Goal: Task Accomplishment & Management: Use online tool/utility

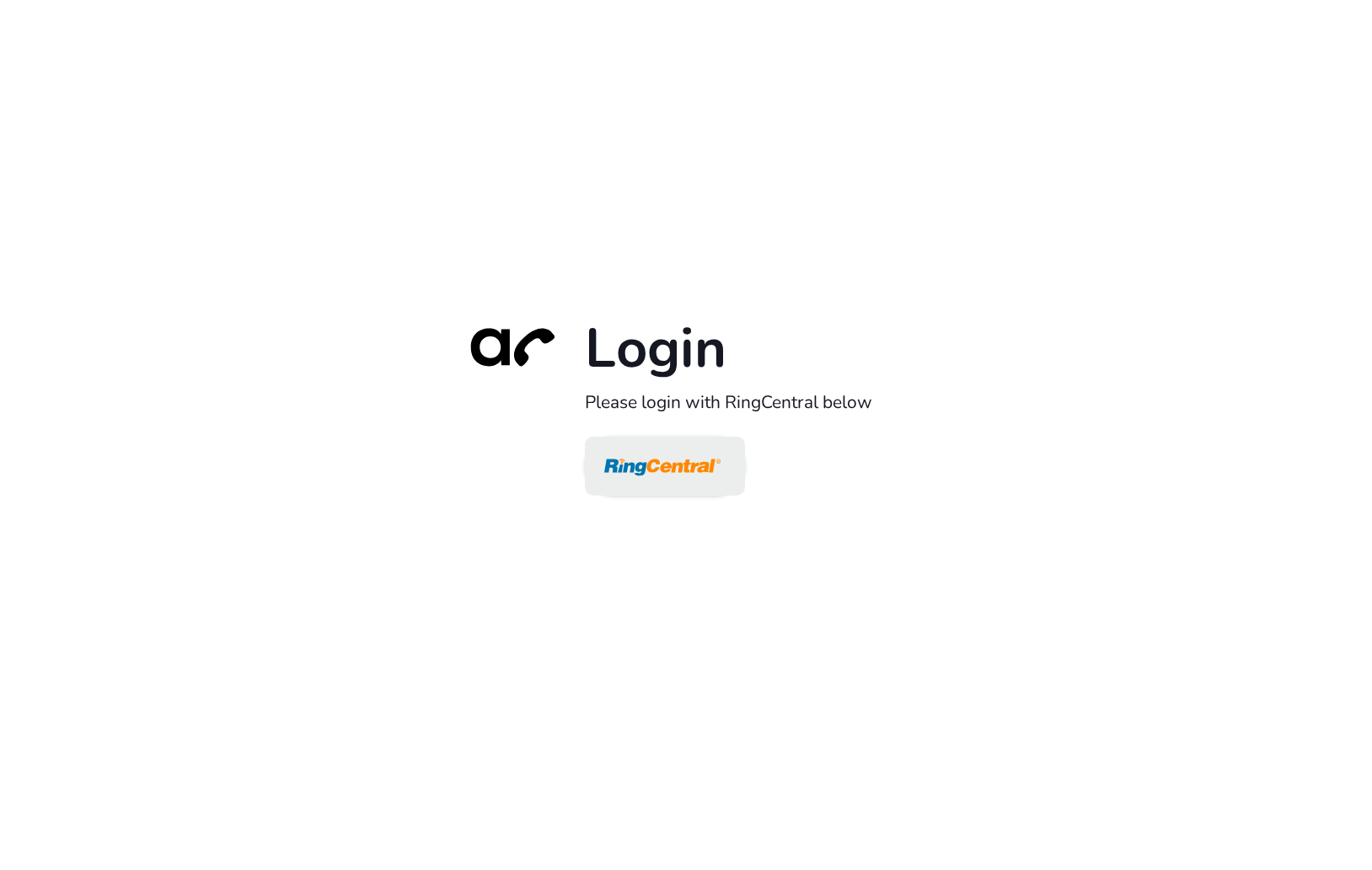
click at [652, 468] on img at bounding box center [662, 467] width 116 height 55
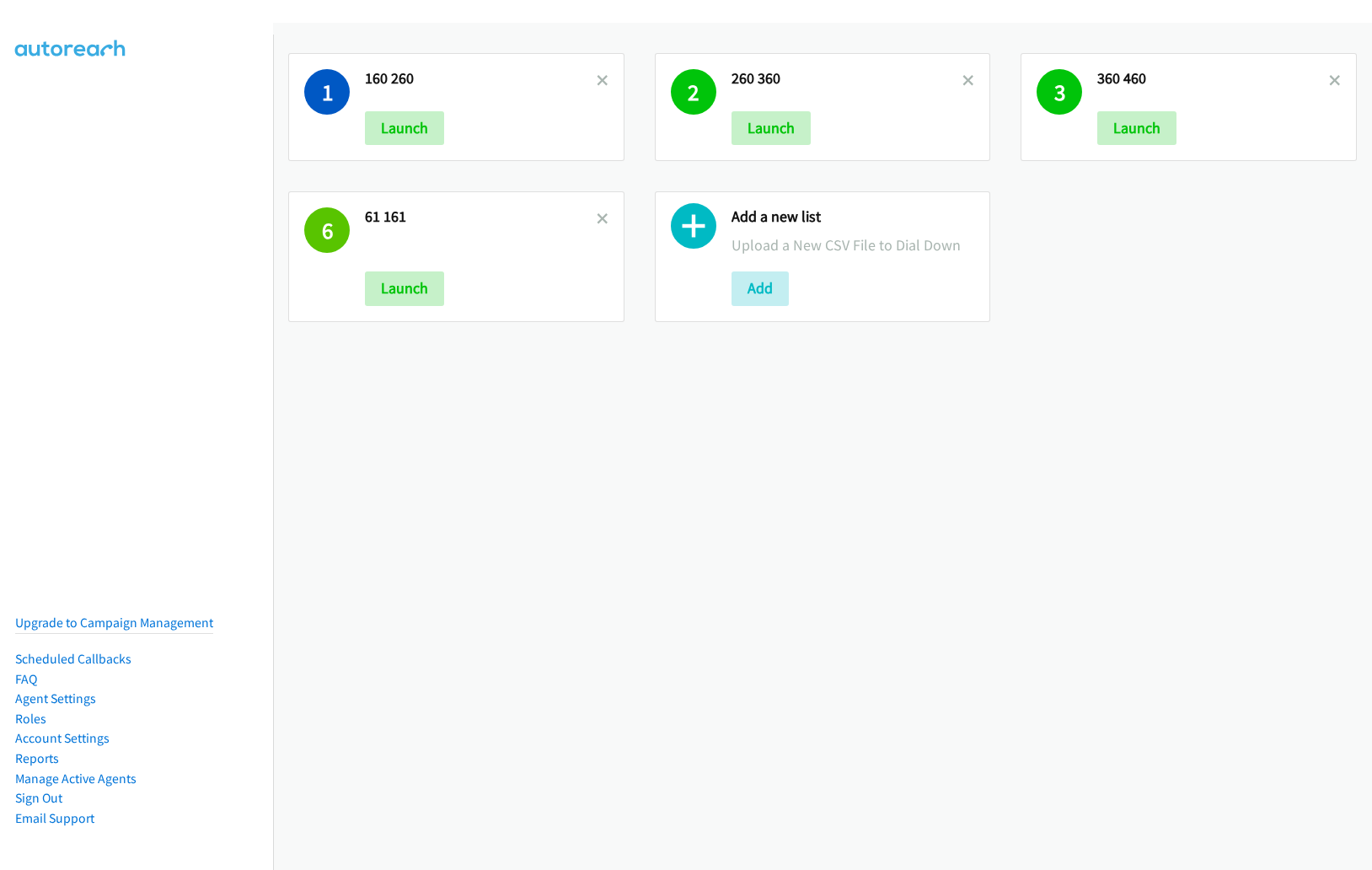
click at [792, 421] on div "1 160 260 Launch 2 260 360 Launch 3 360 460 Launch 6 61 161 Launch Add a new li…" at bounding box center [822, 446] width 1099 height 847
click at [1058, 194] on div "1 160 260 Launch 2 260 360 Launch 3 360 460 Launch 6 61 161 Launch Add a new li…" at bounding box center [822, 187] width 1099 height 299
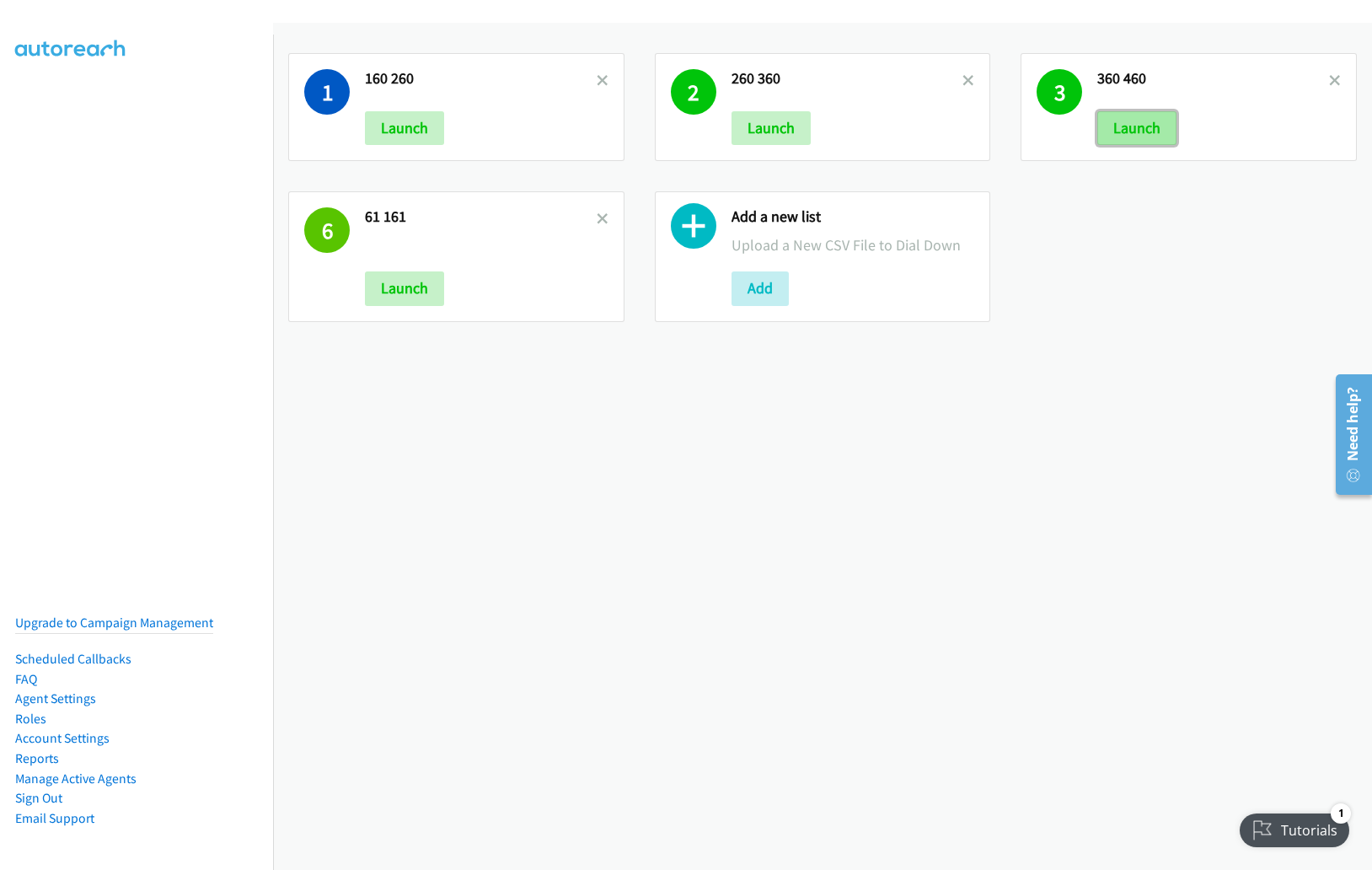
click at [1112, 129] on button "Launch" at bounding box center [1136, 128] width 79 height 34
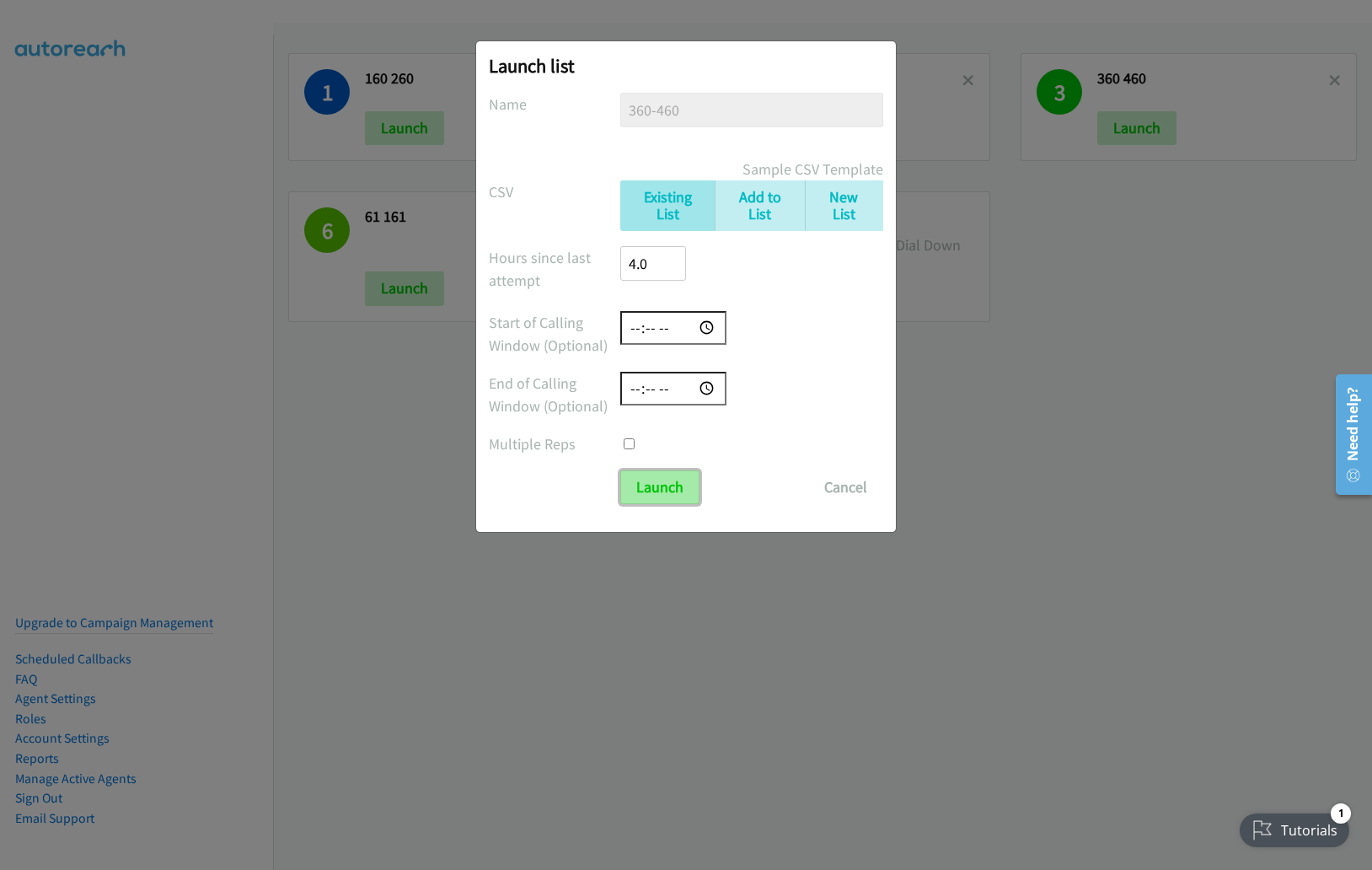
click at [652, 487] on input "Launch" at bounding box center [659, 487] width 79 height 34
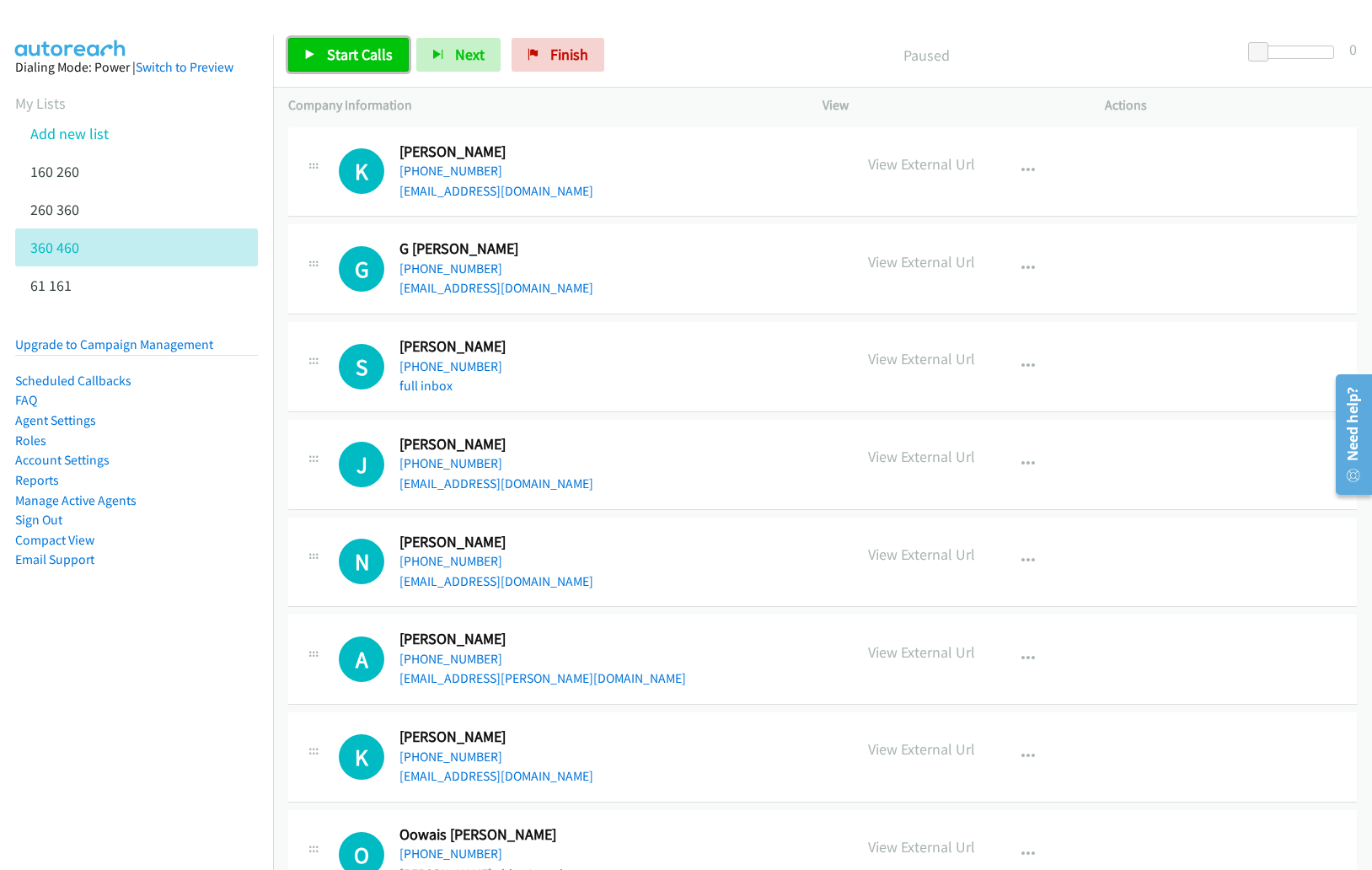
click at [318, 56] on link "Start Calls" at bounding box center [348, 55] width 121 height 34
click at [427, 42] on button "Next" at bounding box center [431, 55] width 84 height 34
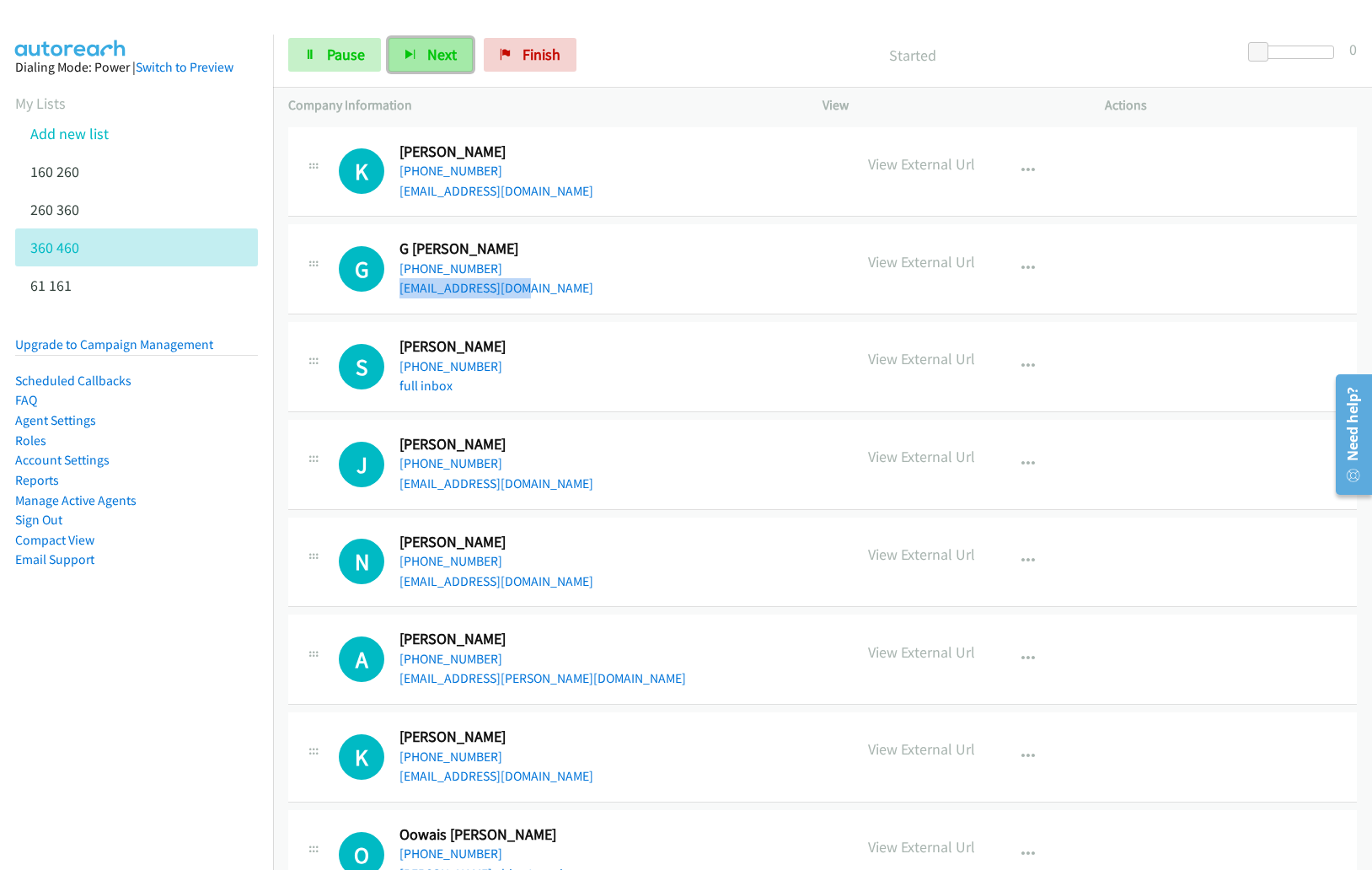
click at [432, 64] on button "Next" at bounding box center [431, 55] width 84 height 34
click at [448, 65] on button "Next" at bounding box center [431, 55] width 84 height 34
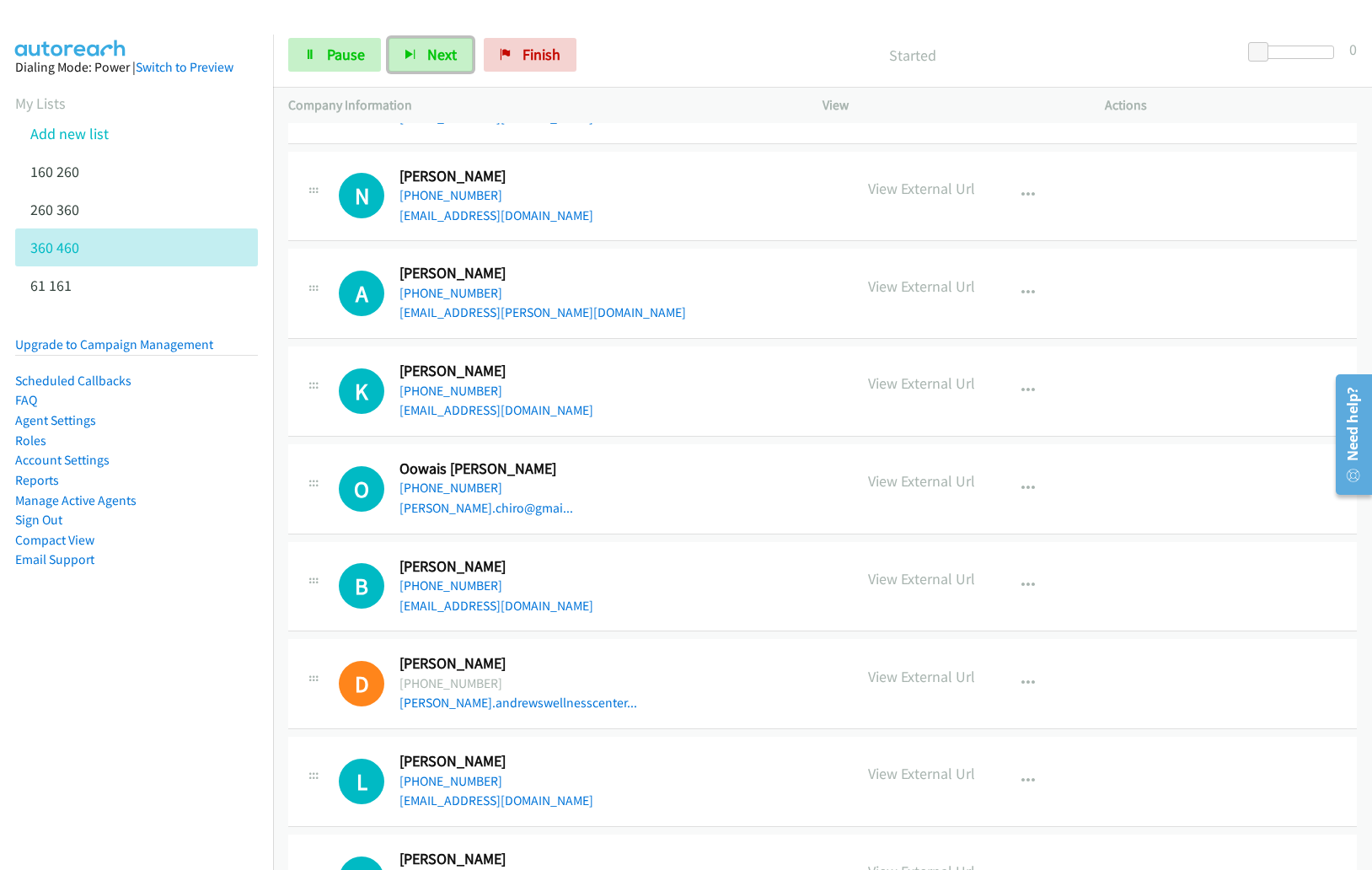
scroll to position [362, 0]
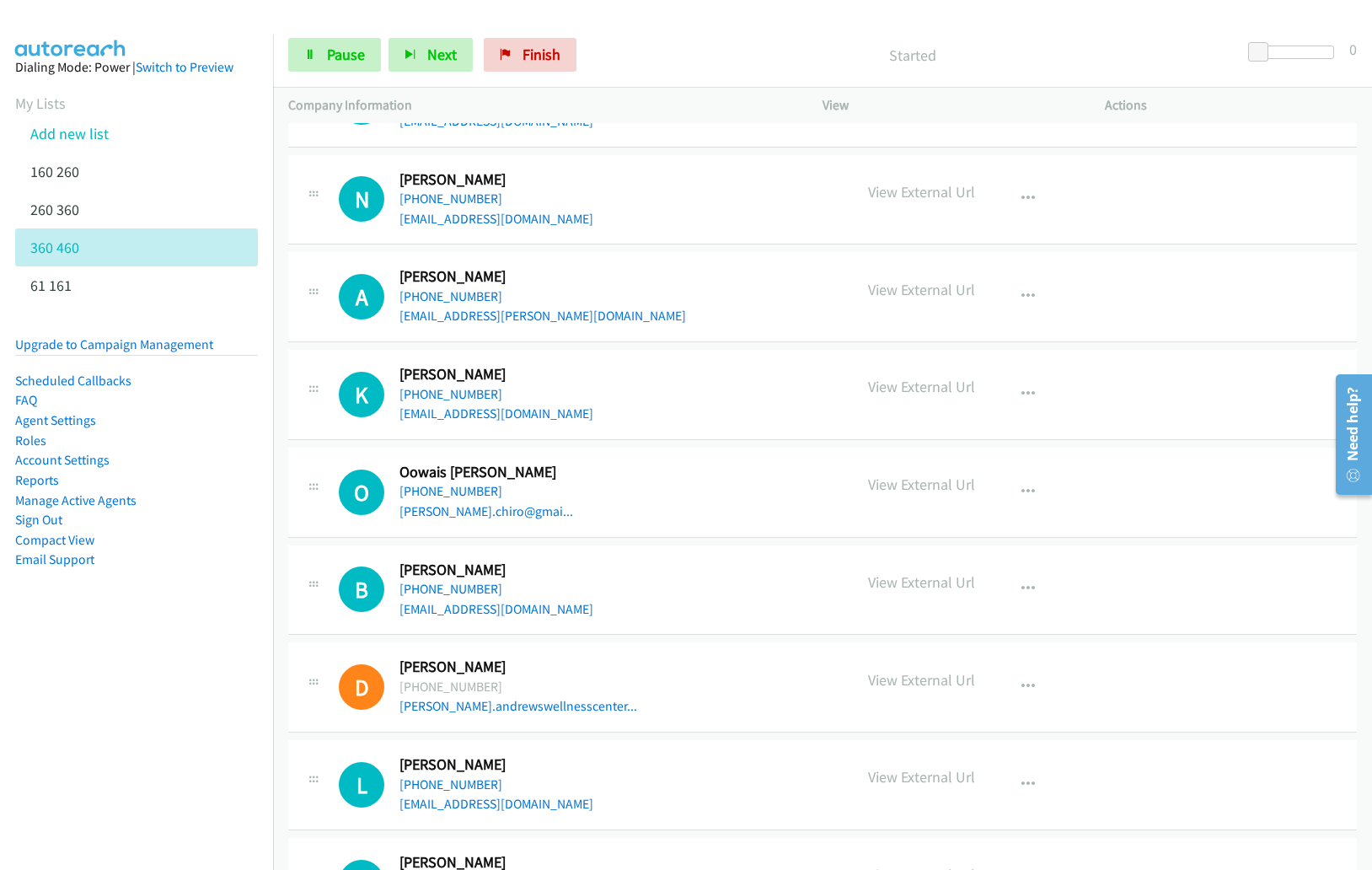
click at [354, 31] on div "Start Calls Pause Next Finish Started 0" at bounding box center [822, 55] width 1099 height 65
click at [350, 51] on span "Pause" at bounding box center [346, 54] width 38 height 19
click at [350, 51] on span "Start Calls" at bounding box center [360, 54] width 66 height 19
click at [456, 48] on button "Next" at bounding box center [431, 55] width 84 height 34
click at [437, 63] on span "Next" at bounding box center [441, 54] width 29 height 19
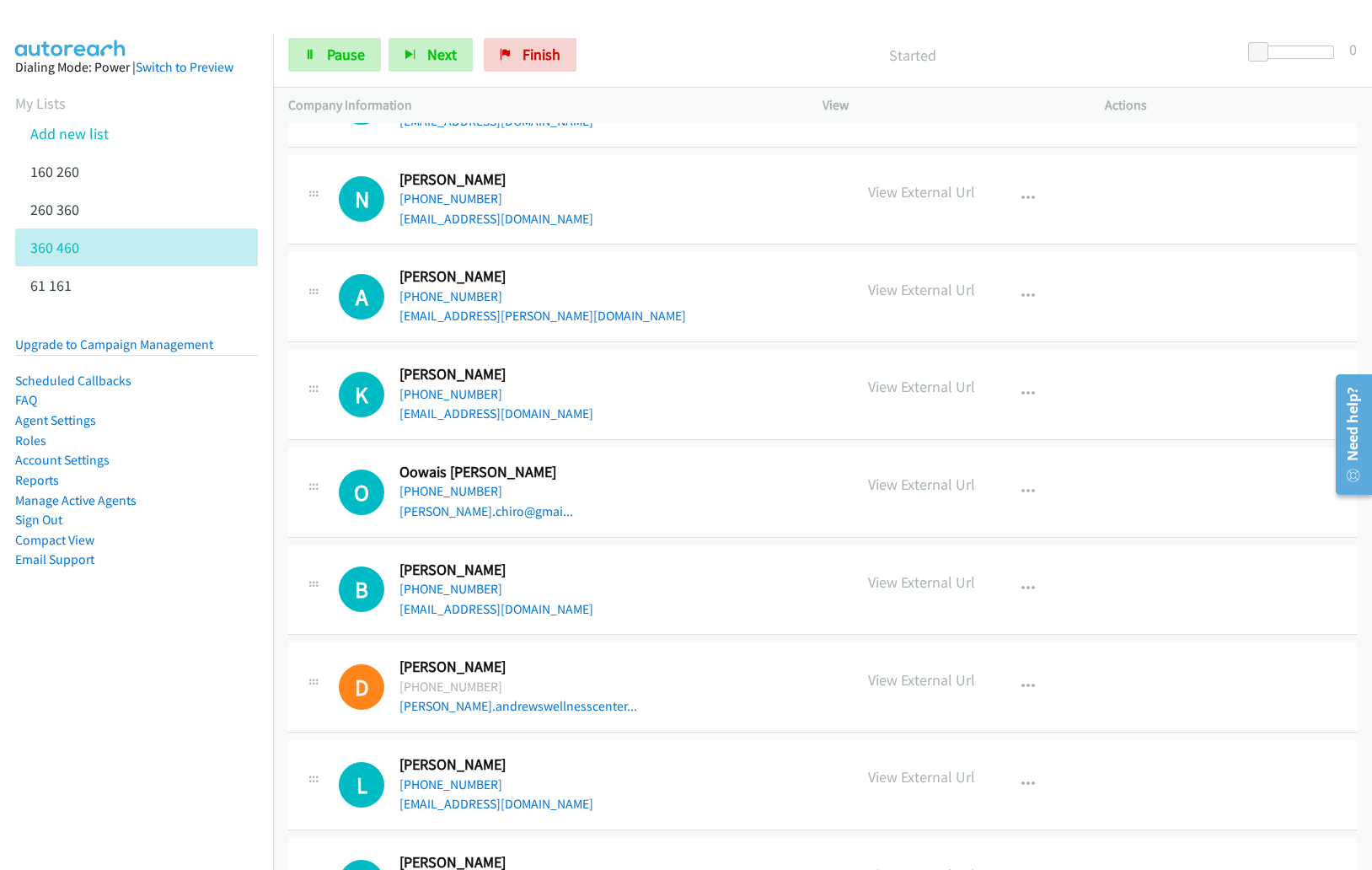
scroll to position [504, 0]
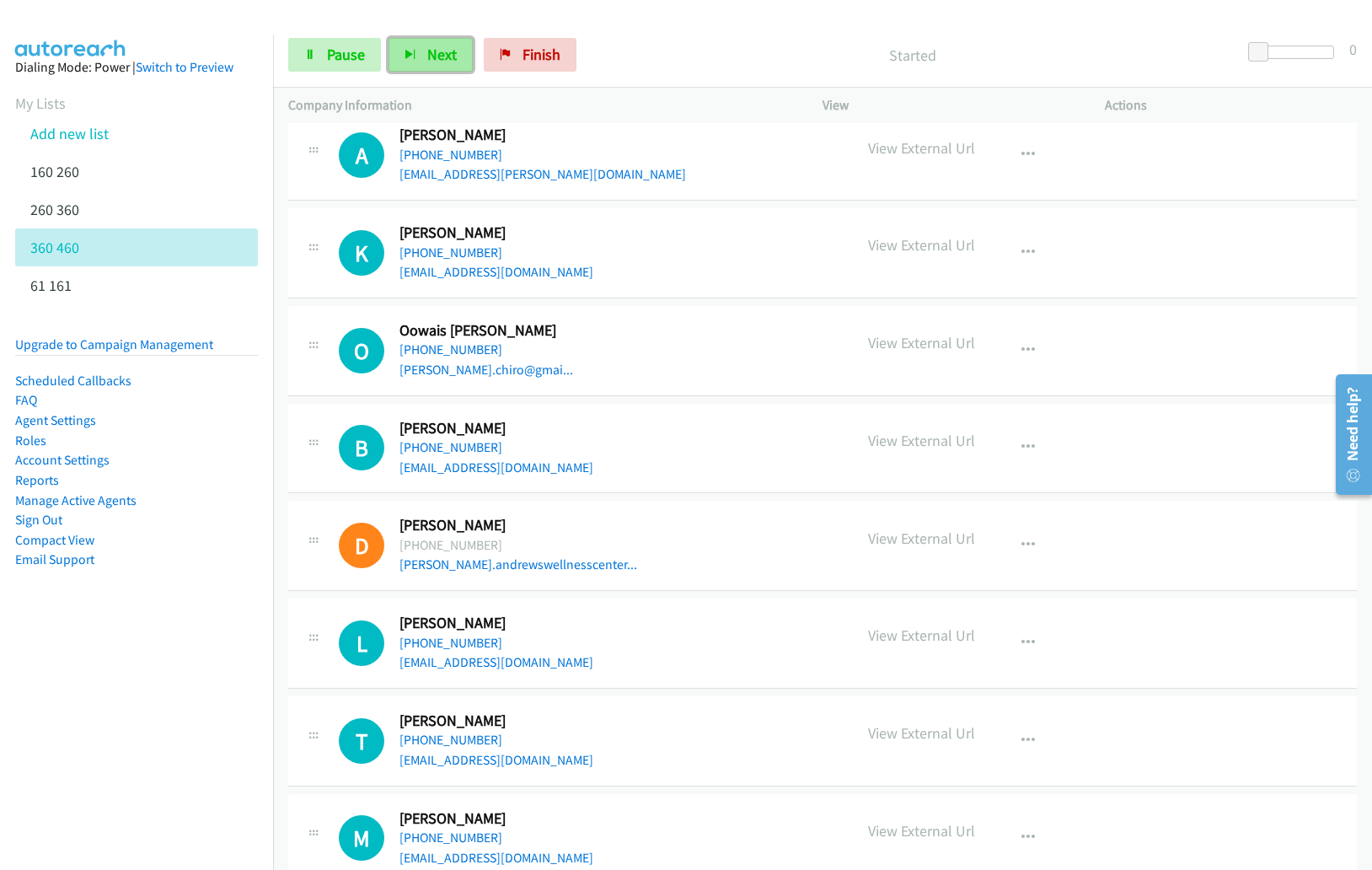
click at [419, 51] on button "Next" at bounding box center [431, 55] width 84 height 34
click at [1035, 256] on button "button" at bounding box center [1029, 253] width 46 height 34
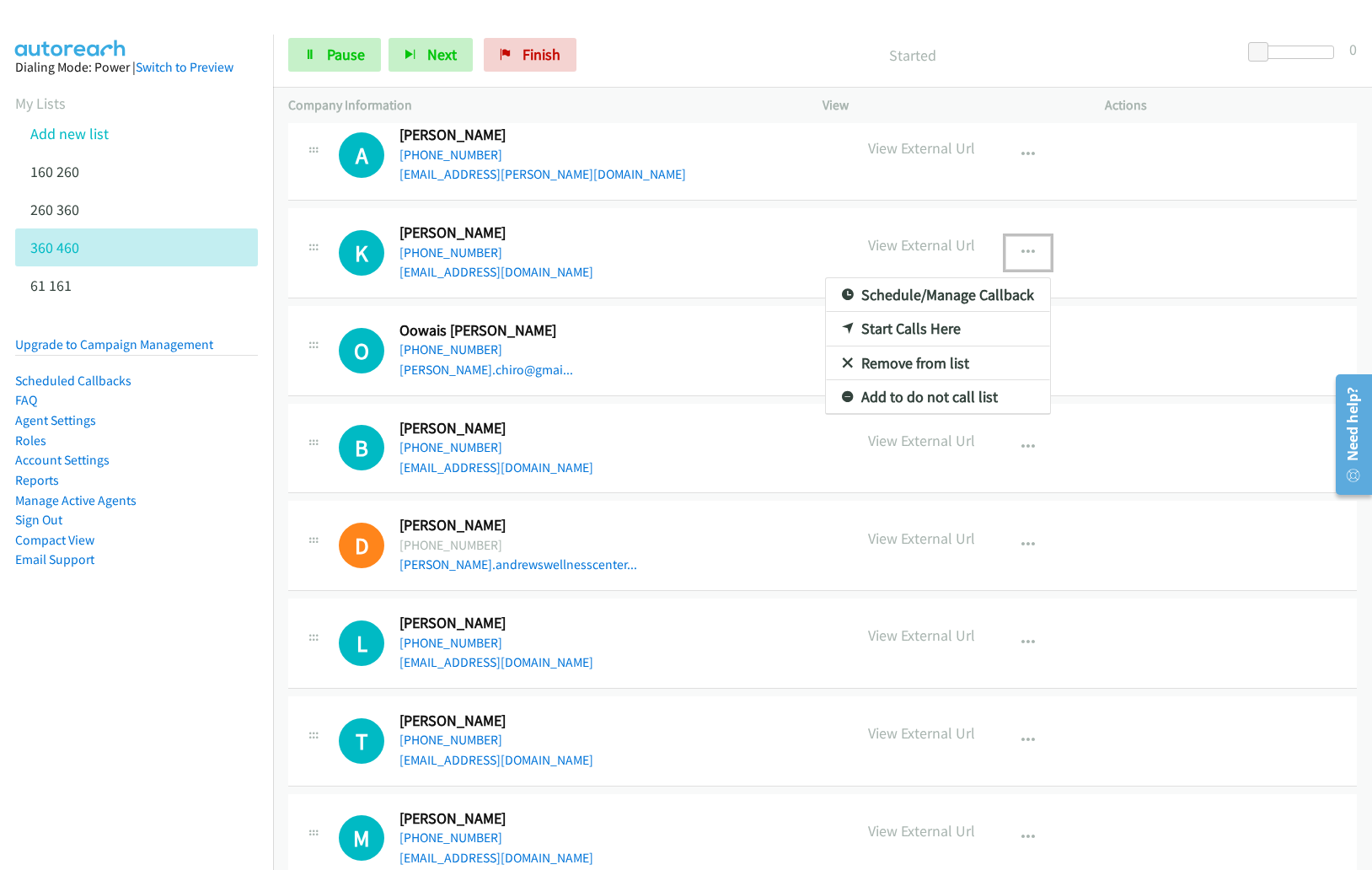
click at [933, 367] on link "Remove from list" at bounding box center [938, 363] width 224 height 34
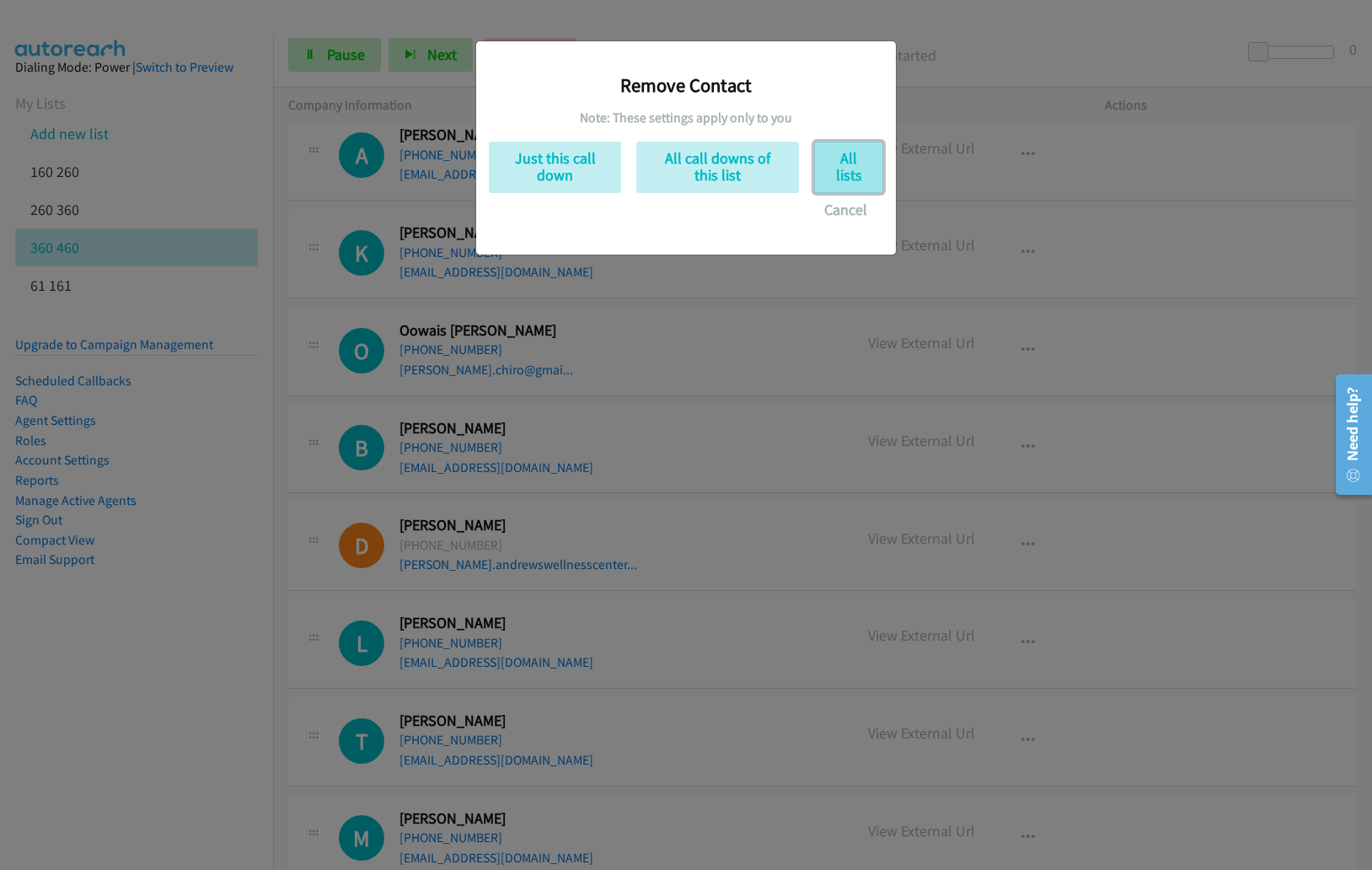
click at [848, 161] on button "All lists" at bounding box center [848, 167] width 69 height 51
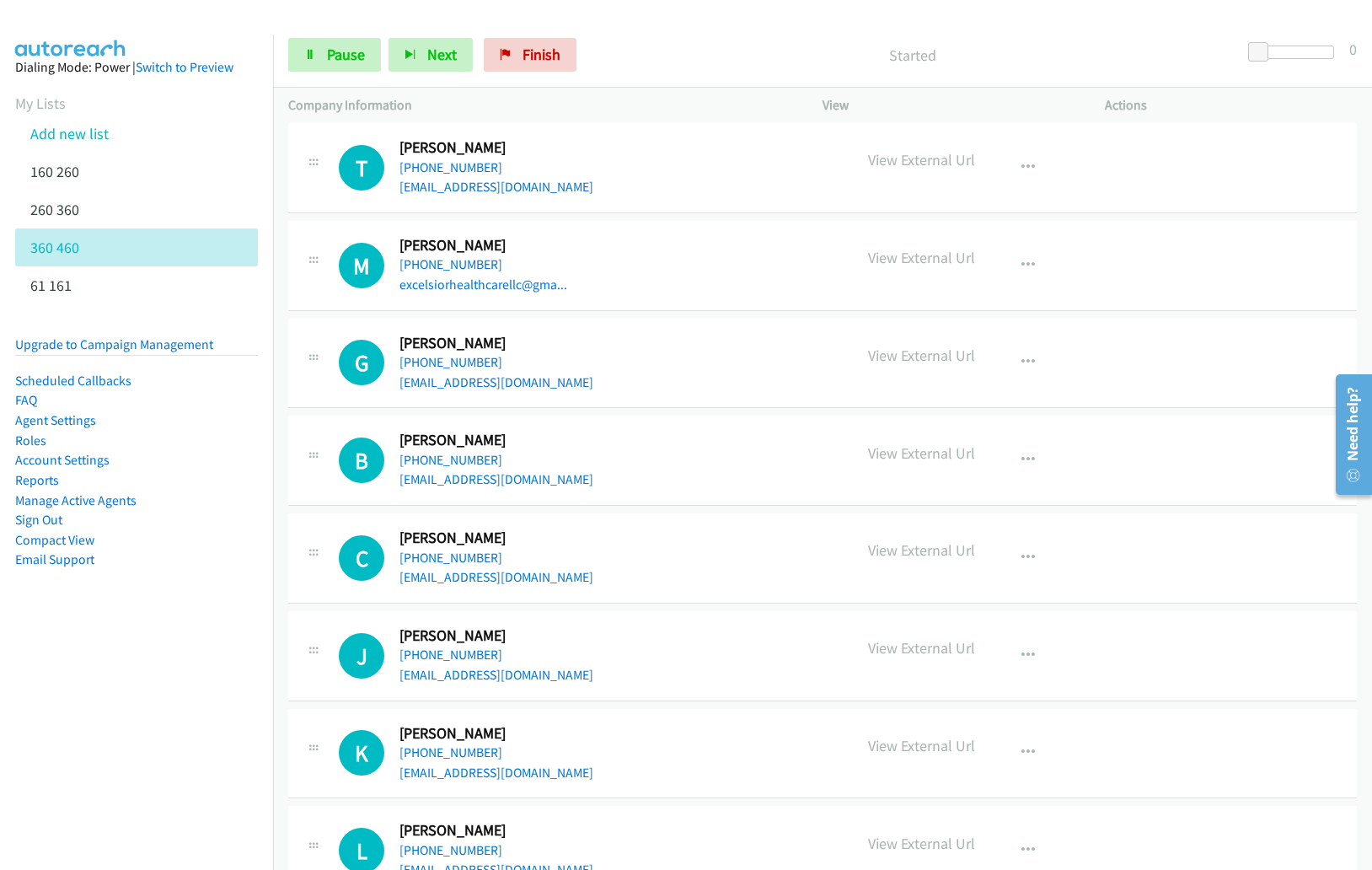
scroll to position [5157, 0]
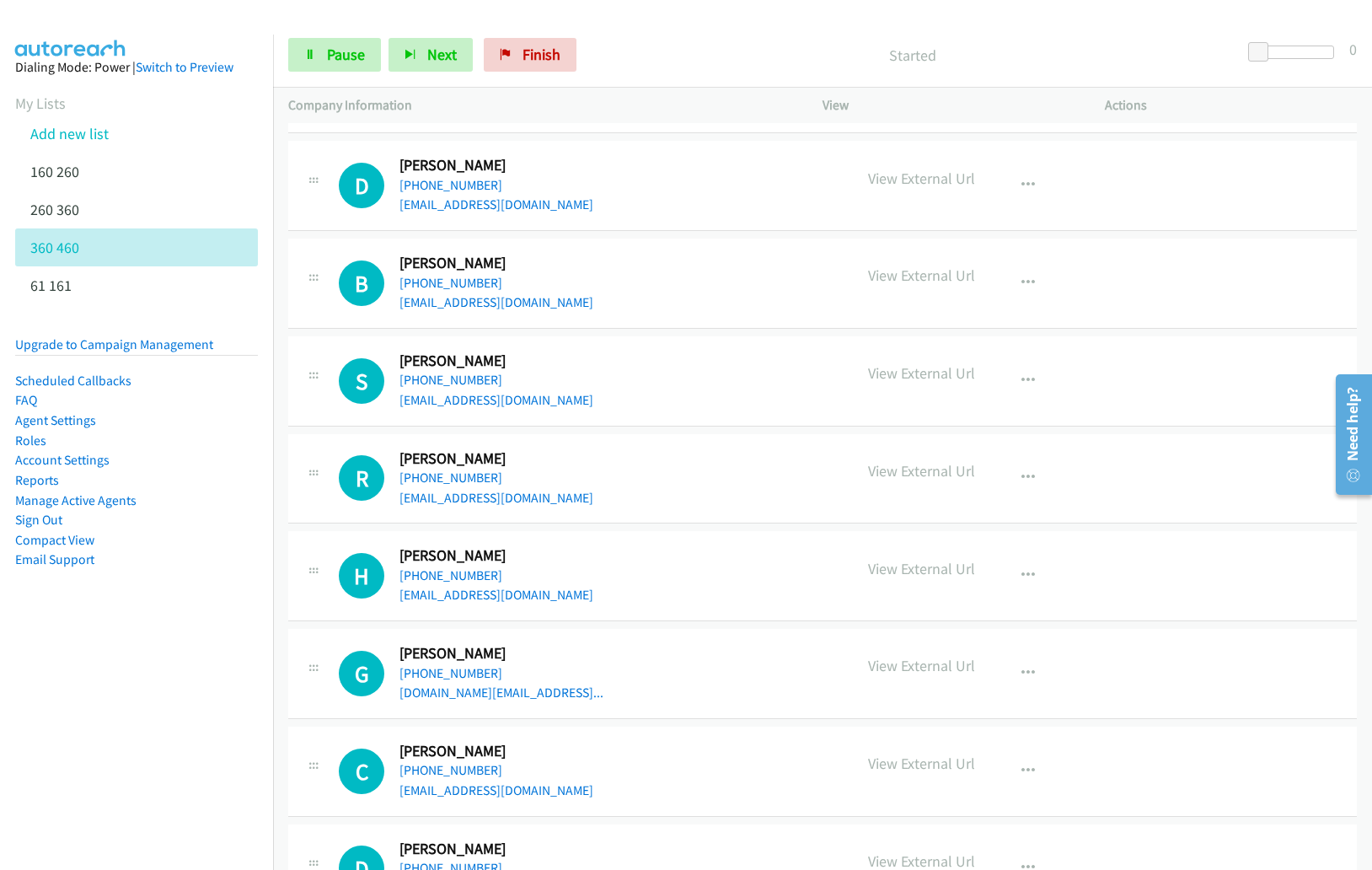
click at [423, 26] on div "Start Calls Pause Next Finish Started 0" at bounding box center [822, 55] width 1099 height 65
click at [527, 58] on span "Finish" at bounding box center [542, 54] width 38 height 19
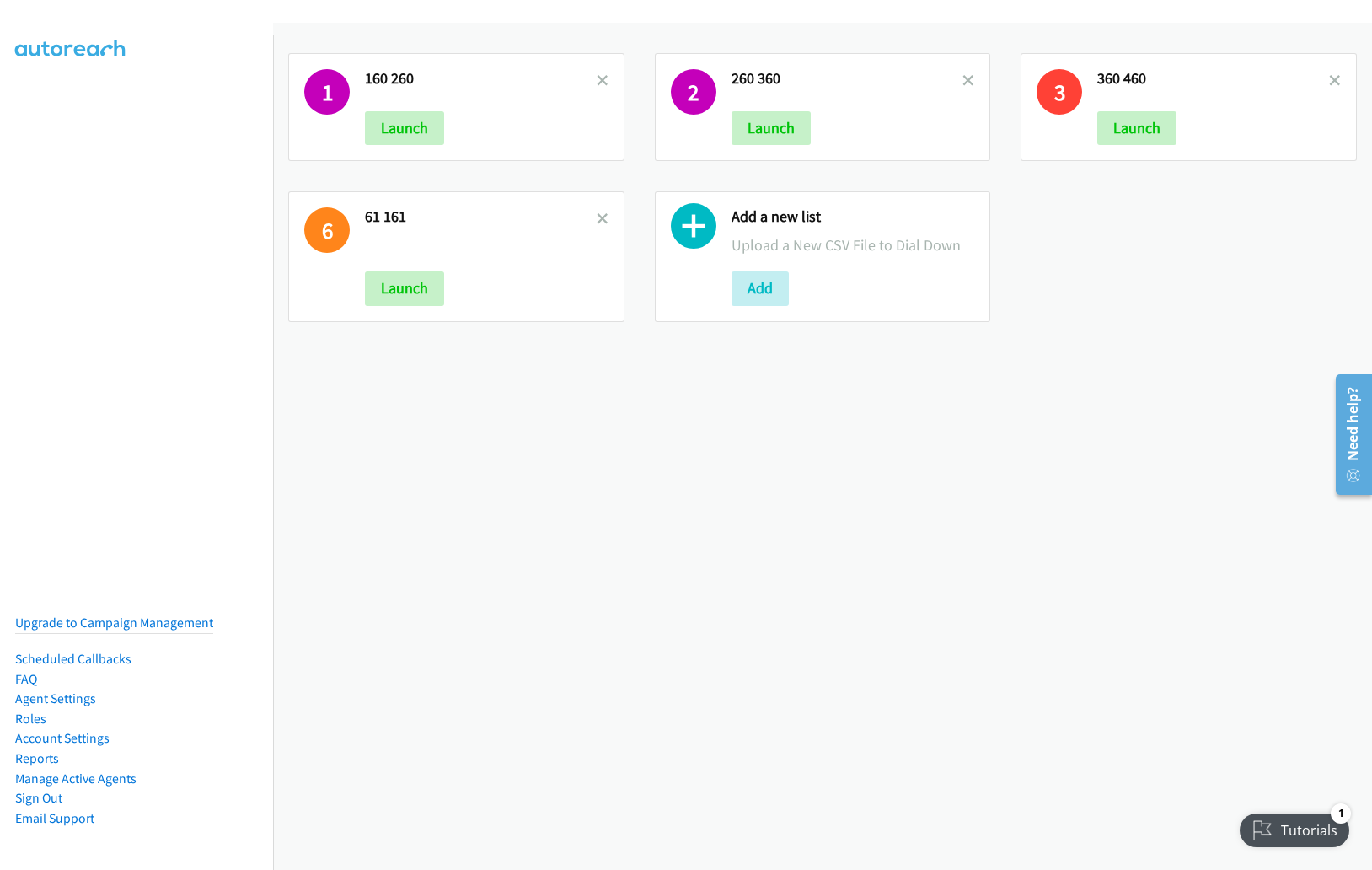
click at [1091, 227] on div "1 160 260 Launch 2 260 360 Launch 3 360 460 Launch 6 61 161 Launch Add a new li…" at bounding box center [822, 187] width 1099 height 299
click at [1135, 131] on button "Launch" at bounding box center [1136, 128] width 79 height 34
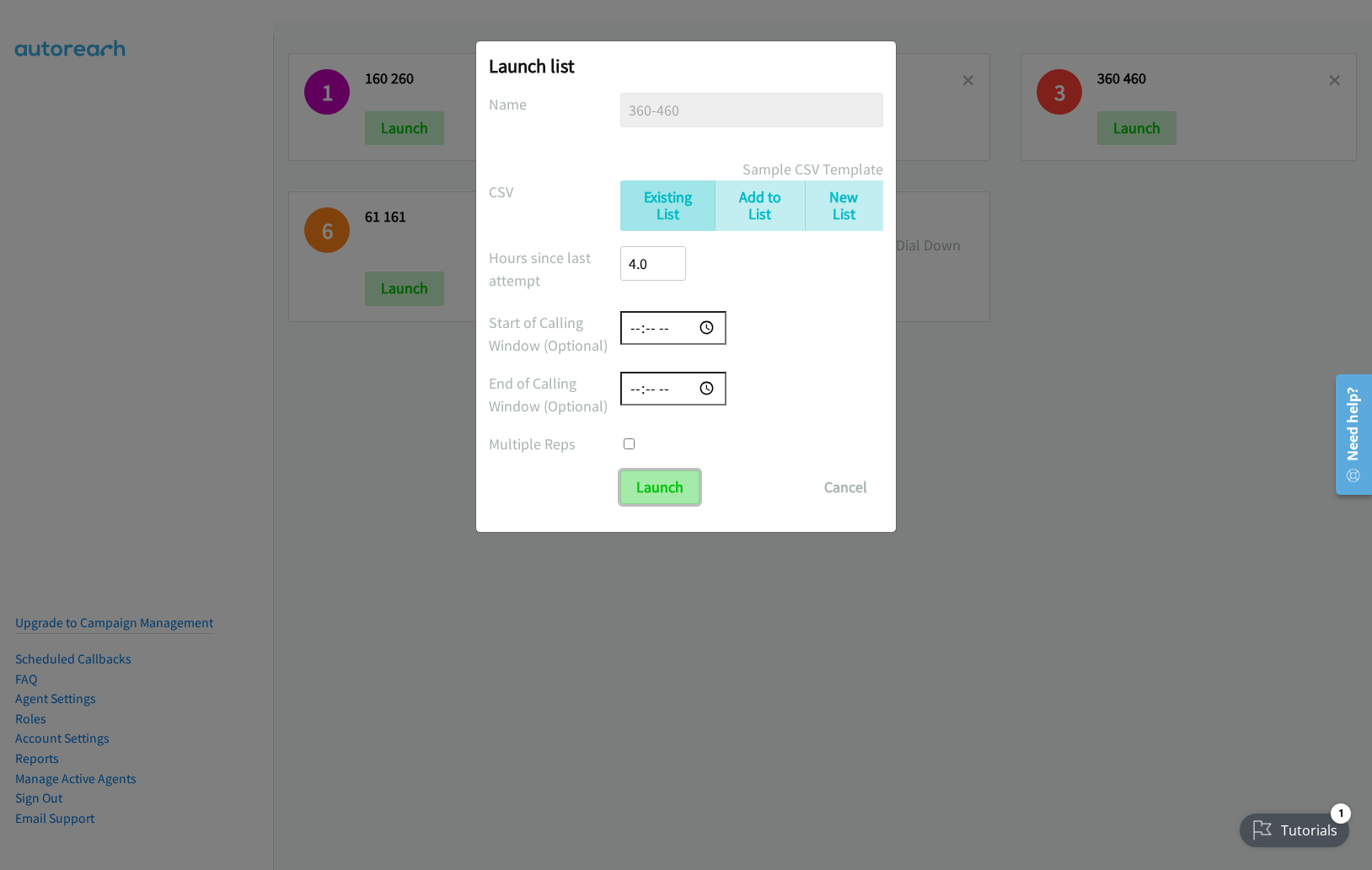
click at [668, 478] on input "Launch" at bounding box center [659, 487] width 79 height 34
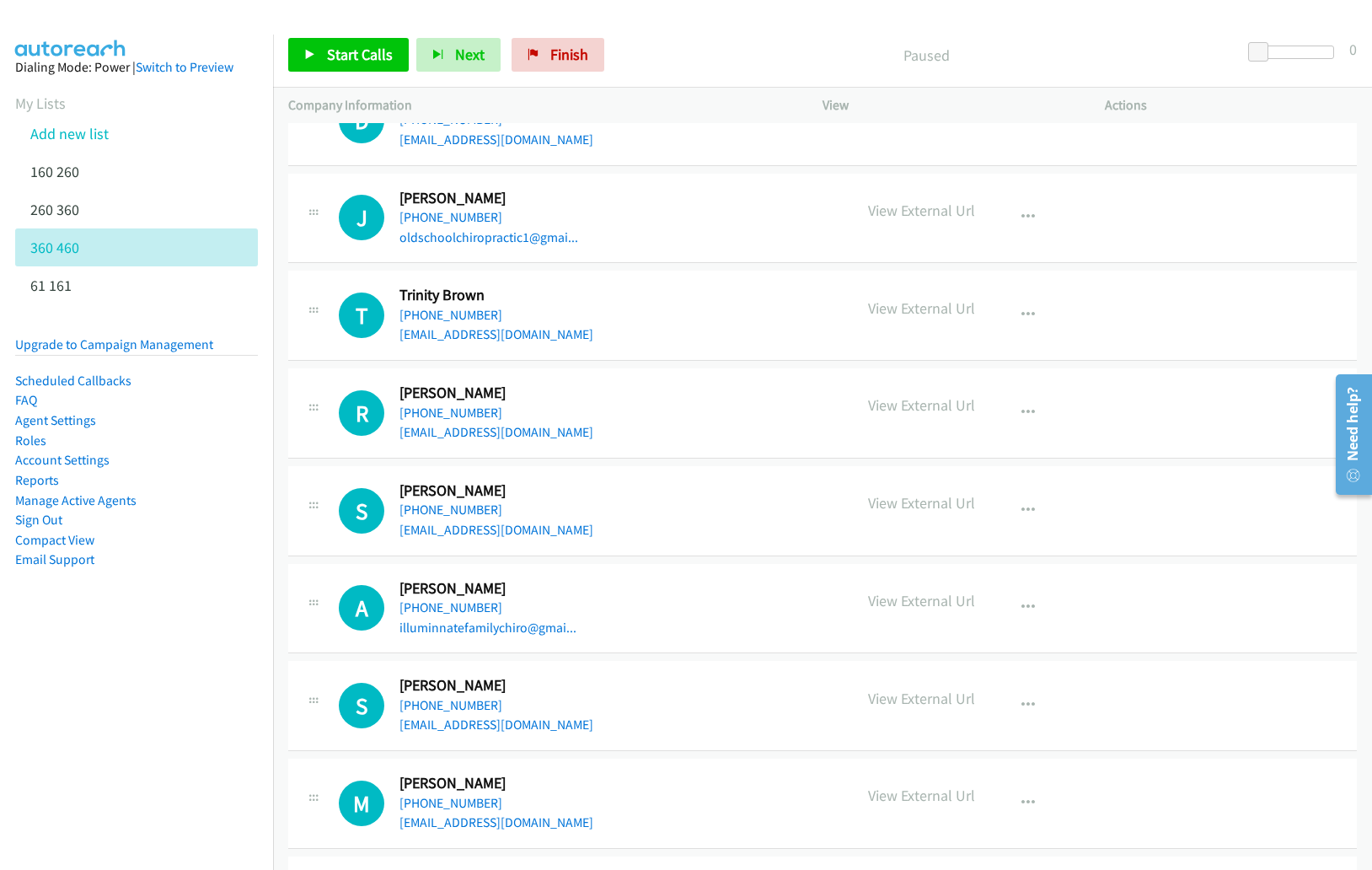
scroll to position [3422, 0]
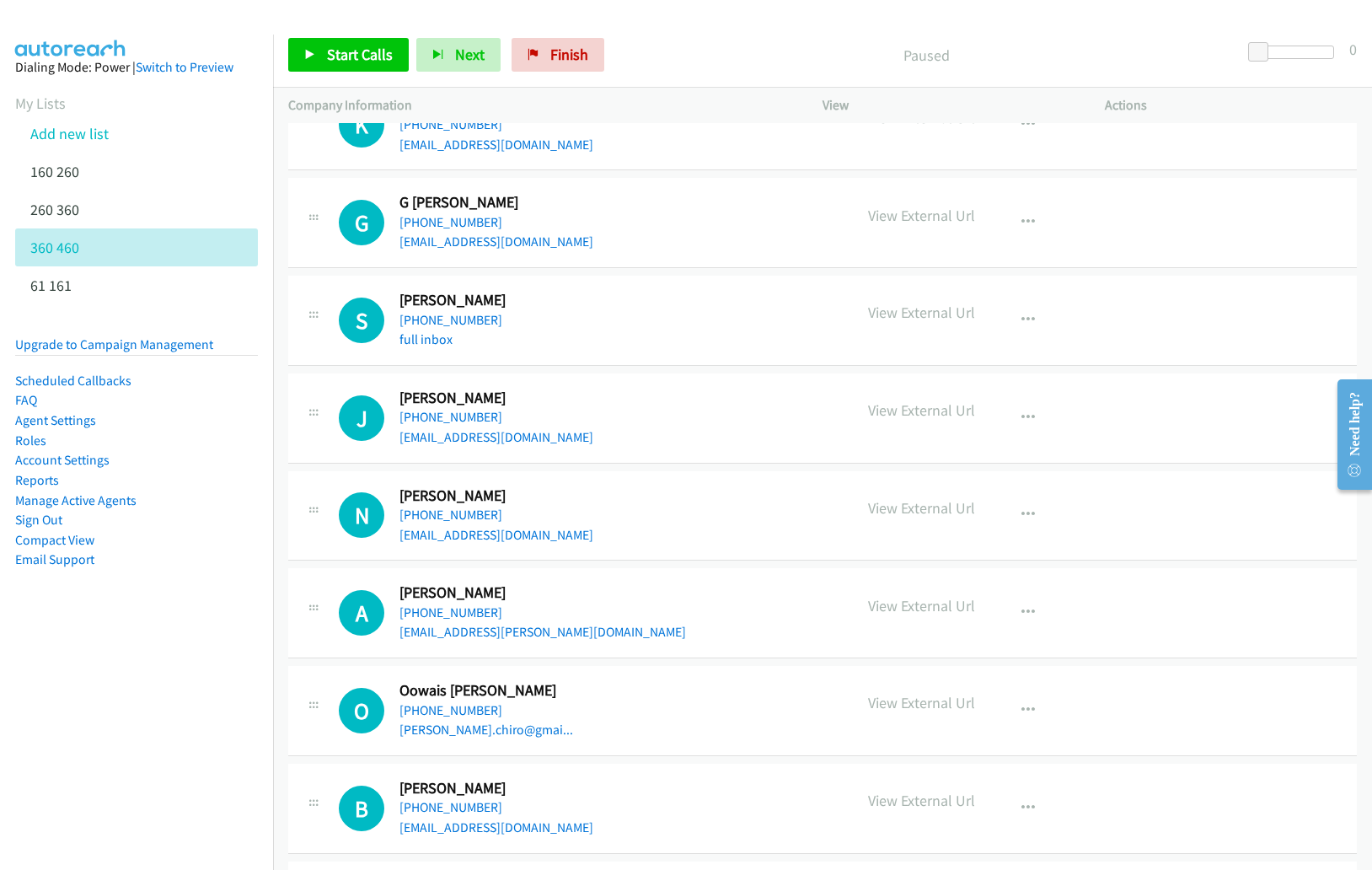
scroll to position [51, 0]
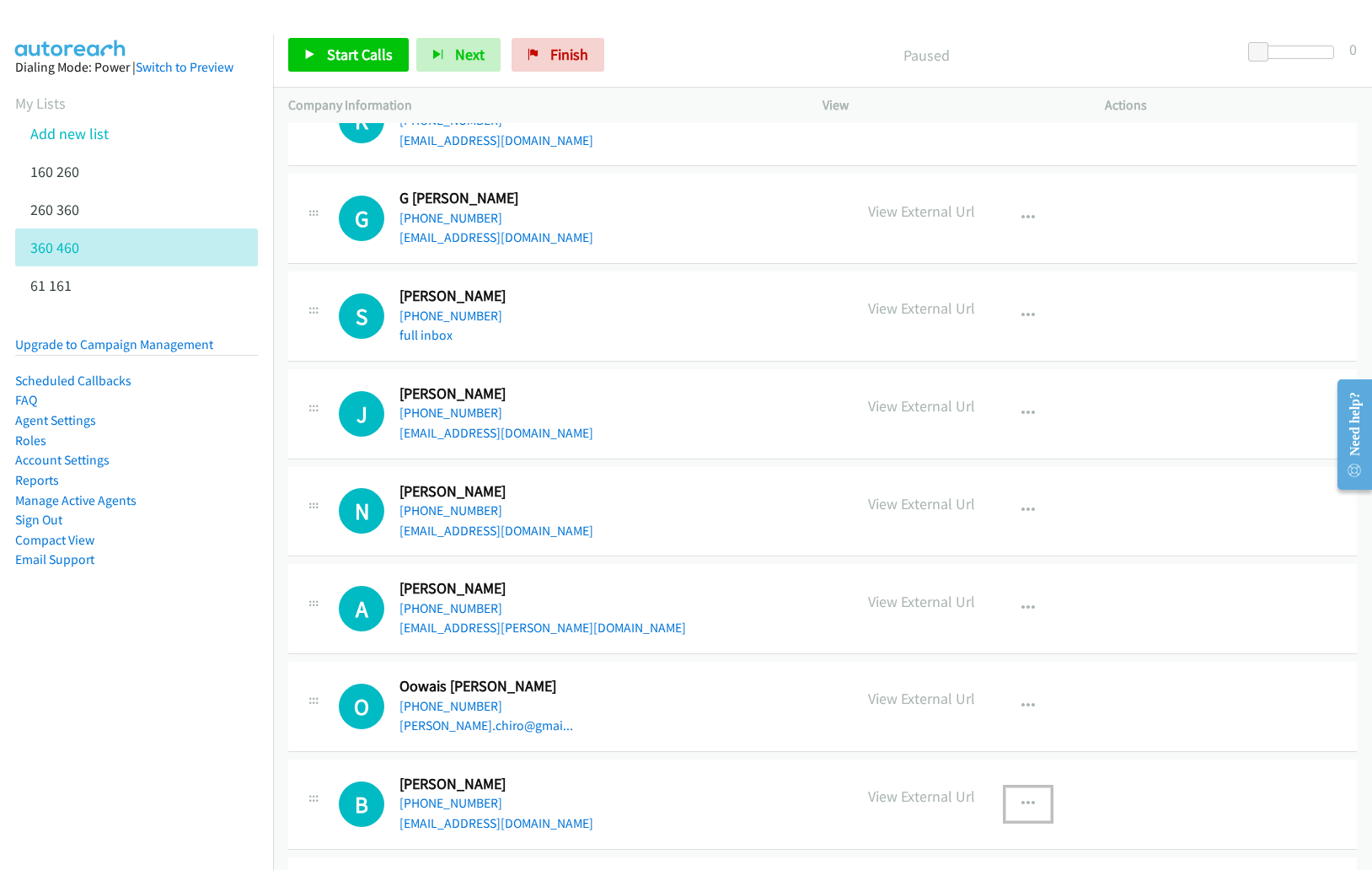
click at [1022, 805] on icon "button" at bounding box center [1028, 803] width 13 height 13
drag, startPoint x: 121, startPoint y: 709, endPoint x: 131, endPoint y: 705, distance: 10.7
click at [121, 709] on nav "Dialing Mode: Power | Switch to Preview My Lists Add new list 160 260 260 360 3…" at bounding box center [137, 470] width 274 height 870
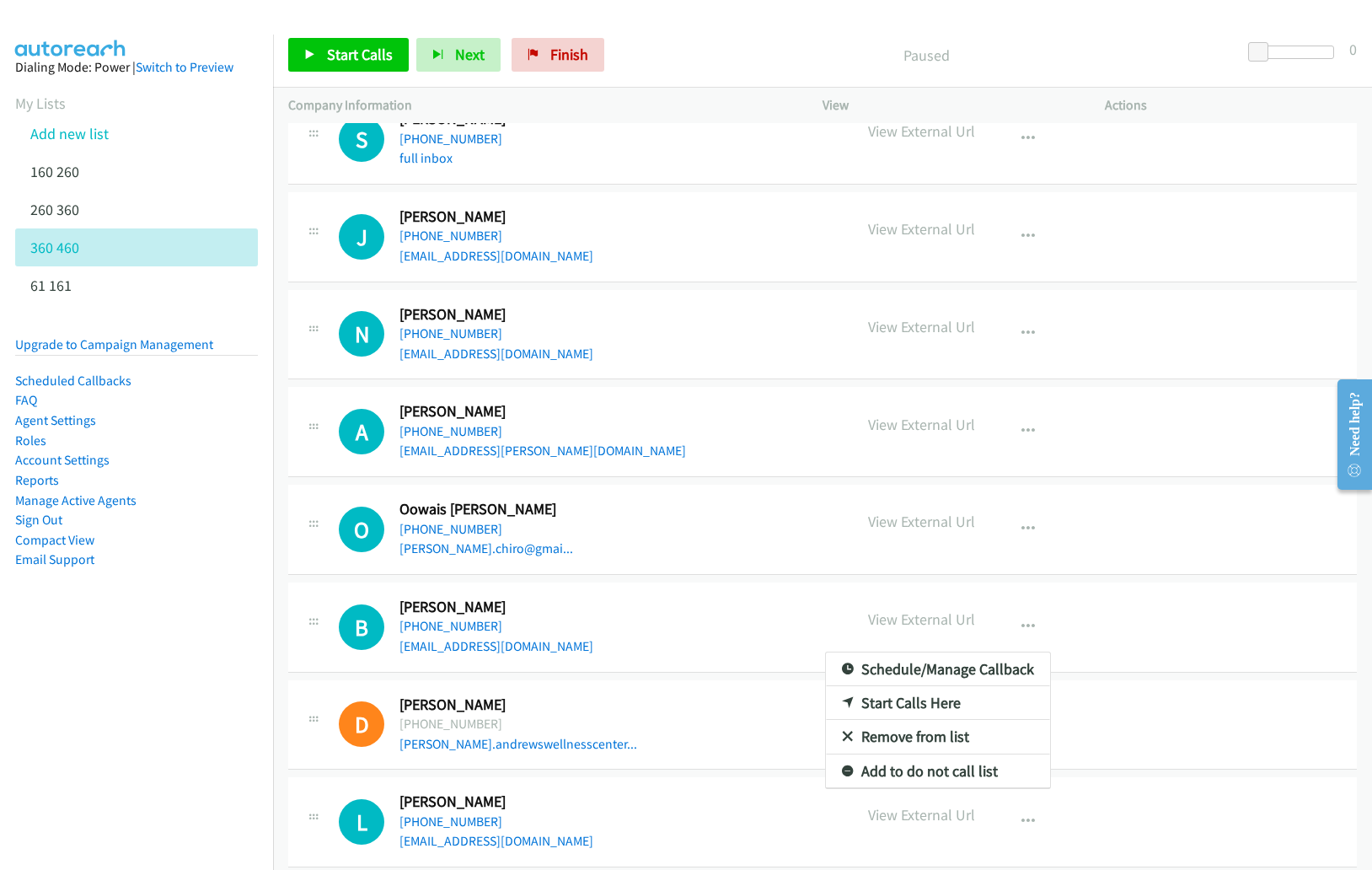
scroll to position [304, 0]
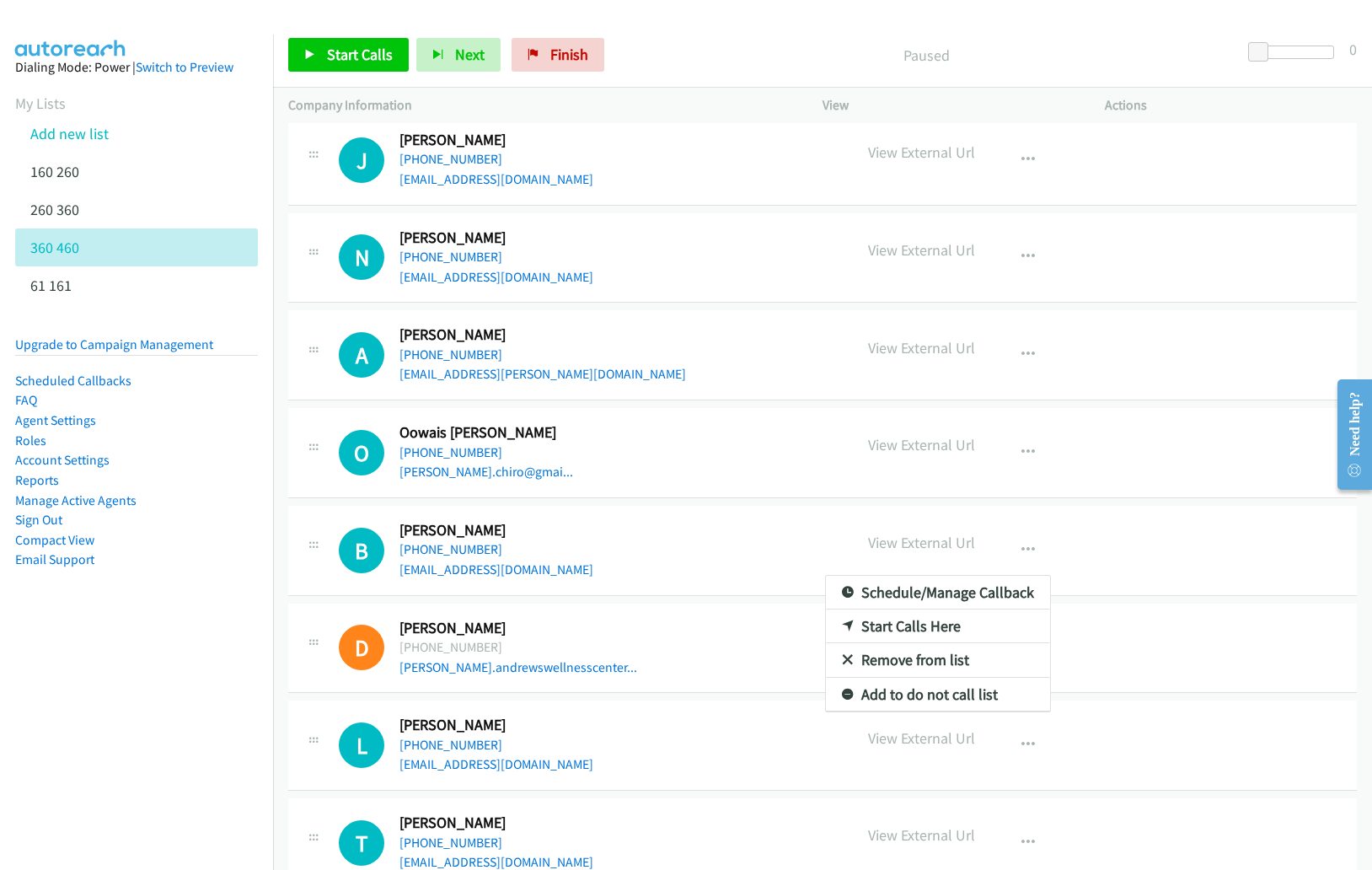
click at [921, 622] on link "Start Calls Here" at bounding box center [938, 626] width 224 height 34
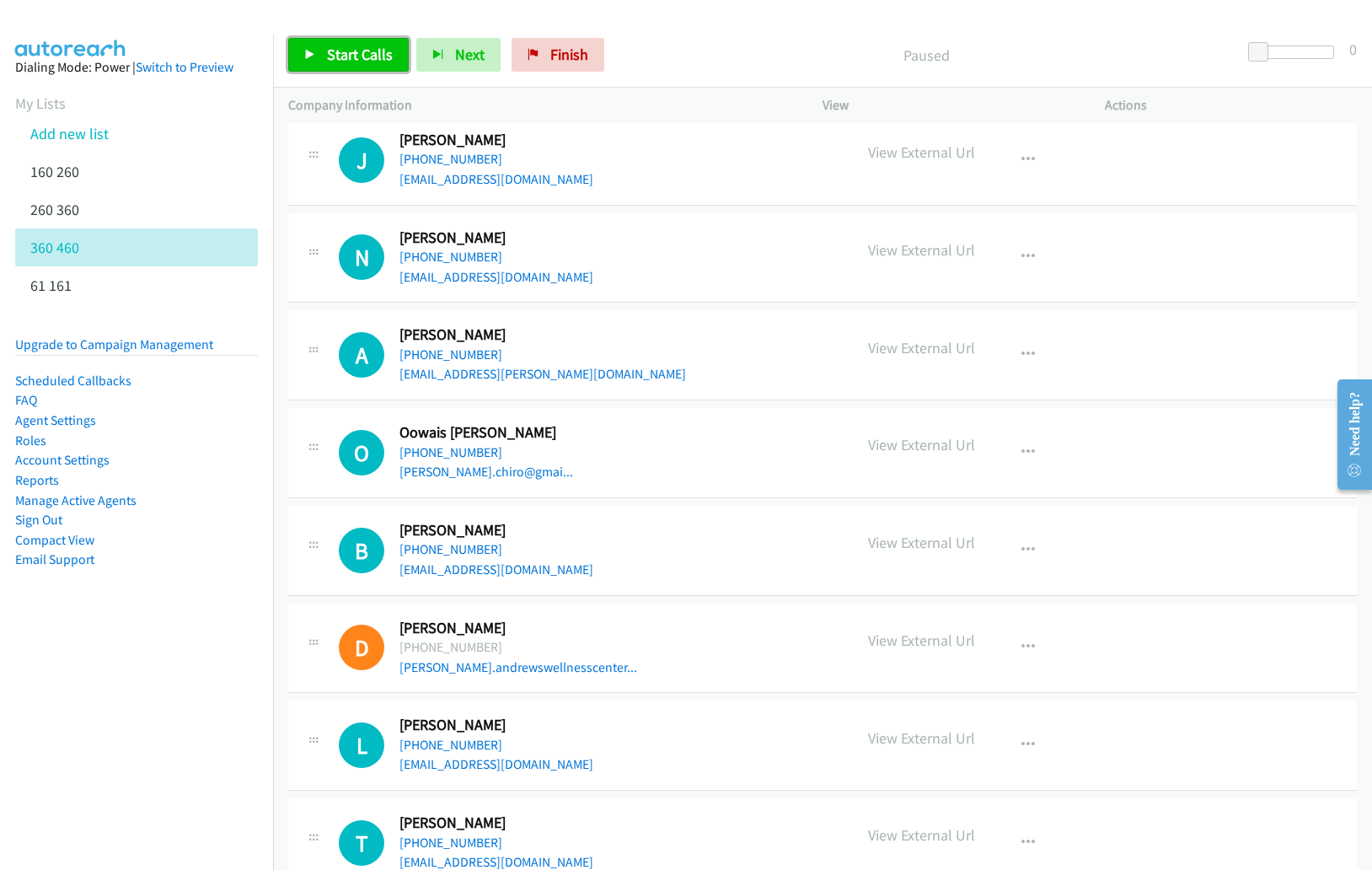
click at [352, 48] on span "Start Calls" at bounding box center [360, 54] width 66 height 19
click at [443, 45] on span "Next" at bounding box center [441, 54] width 29 height 19
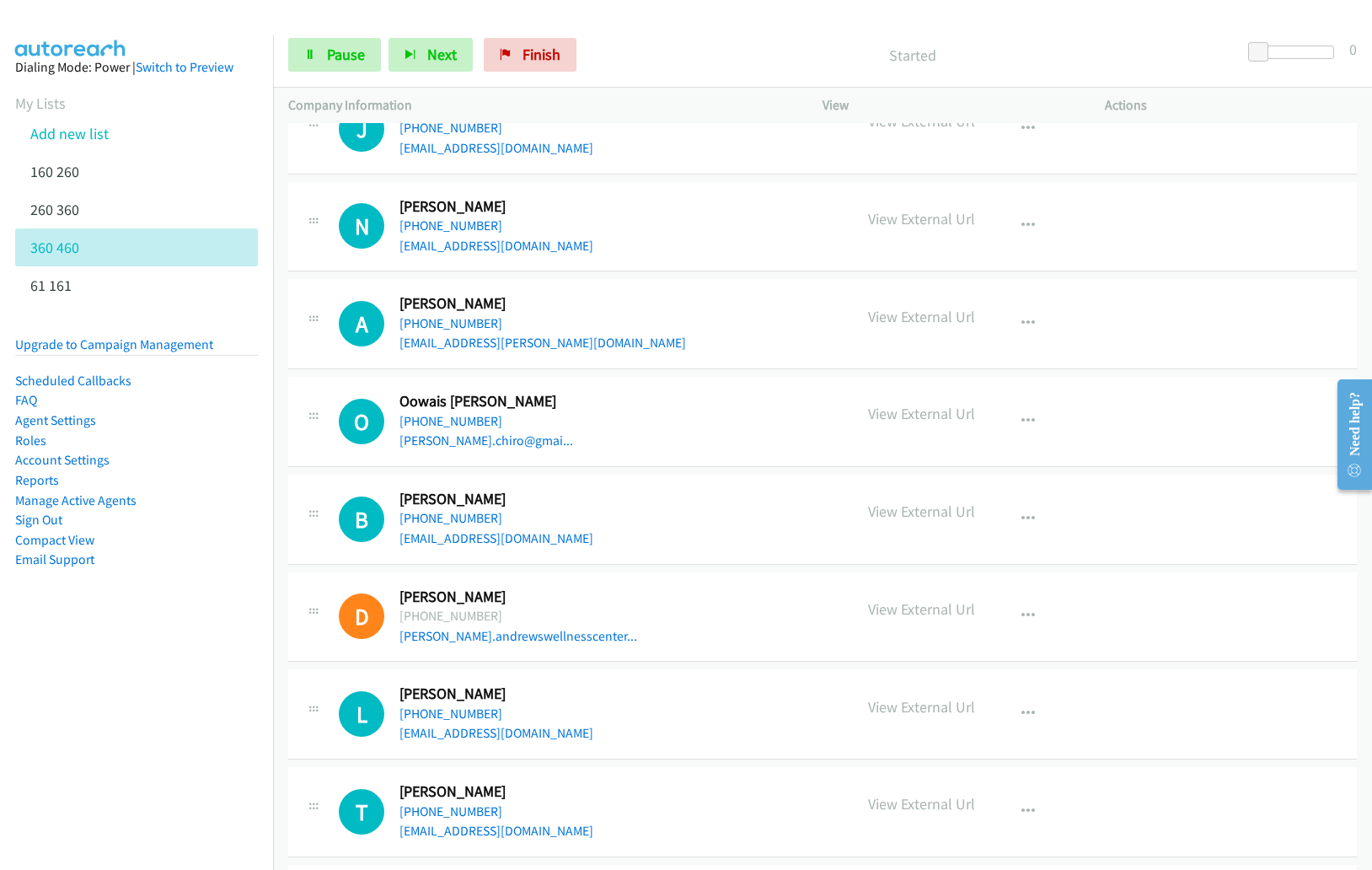
scroll to position [397, 0]
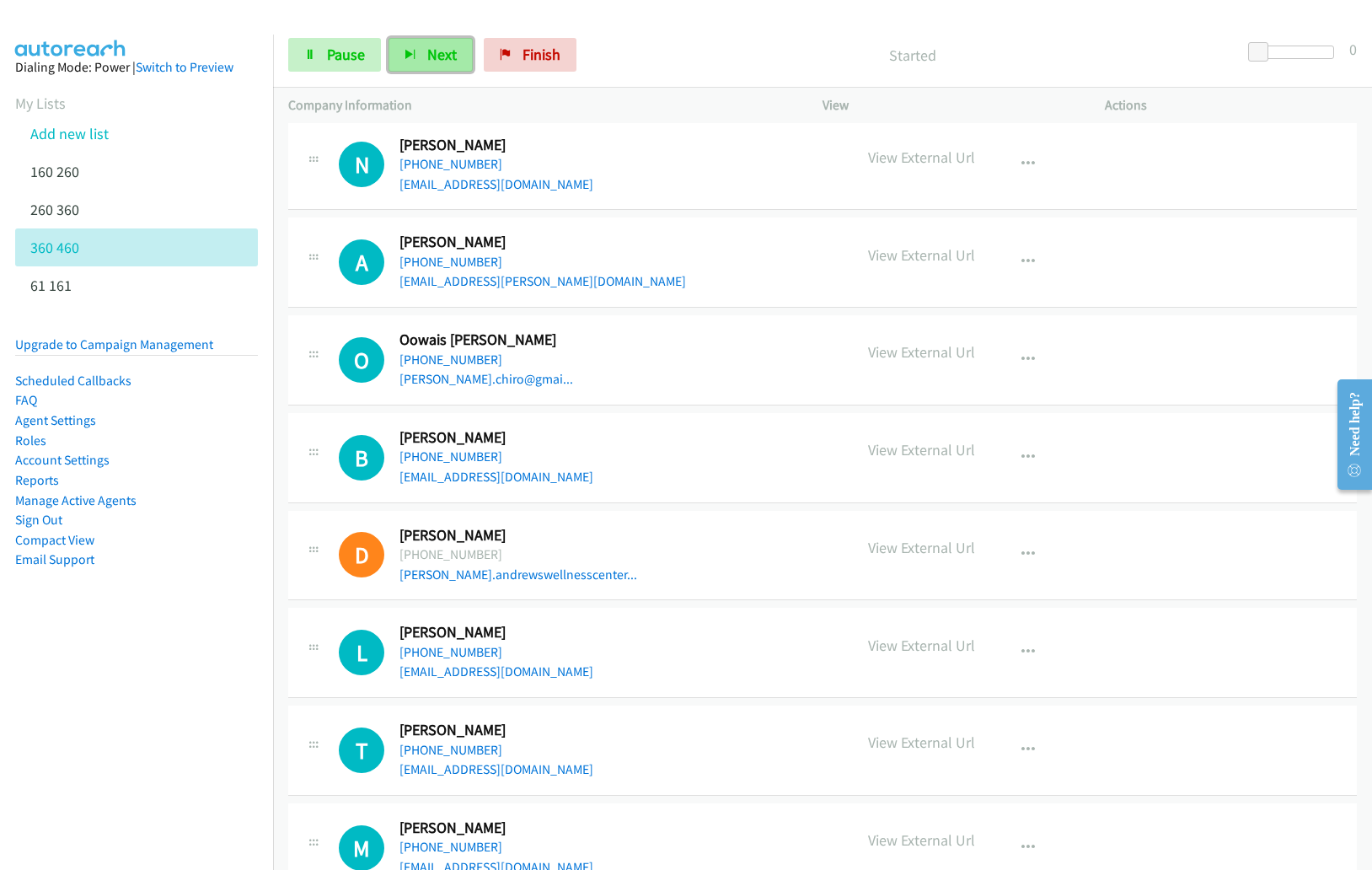
click at [419, 51] on button "Next" at bounding box center [431, 55] width 84 height 34
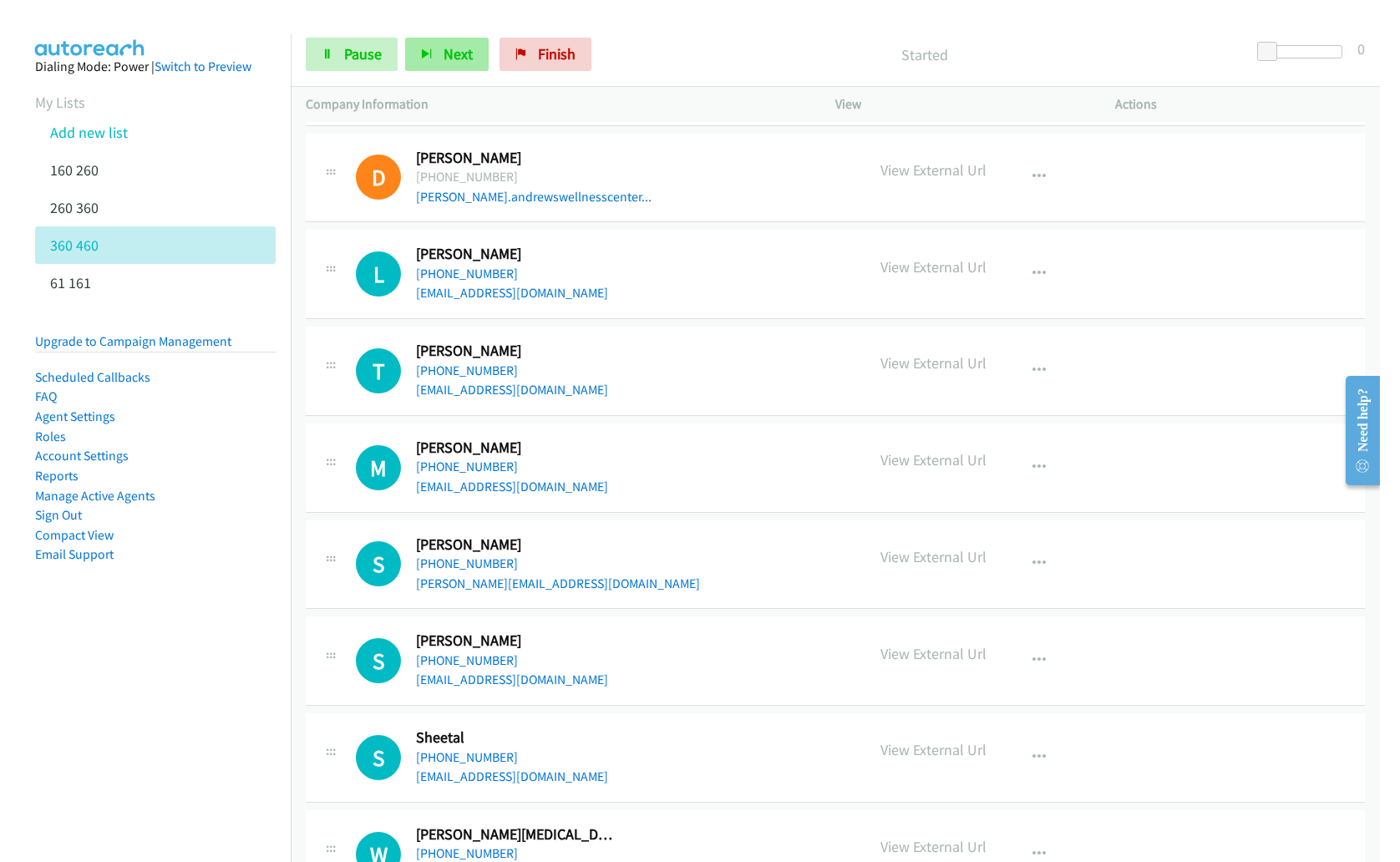
scroll to position [848, 0]
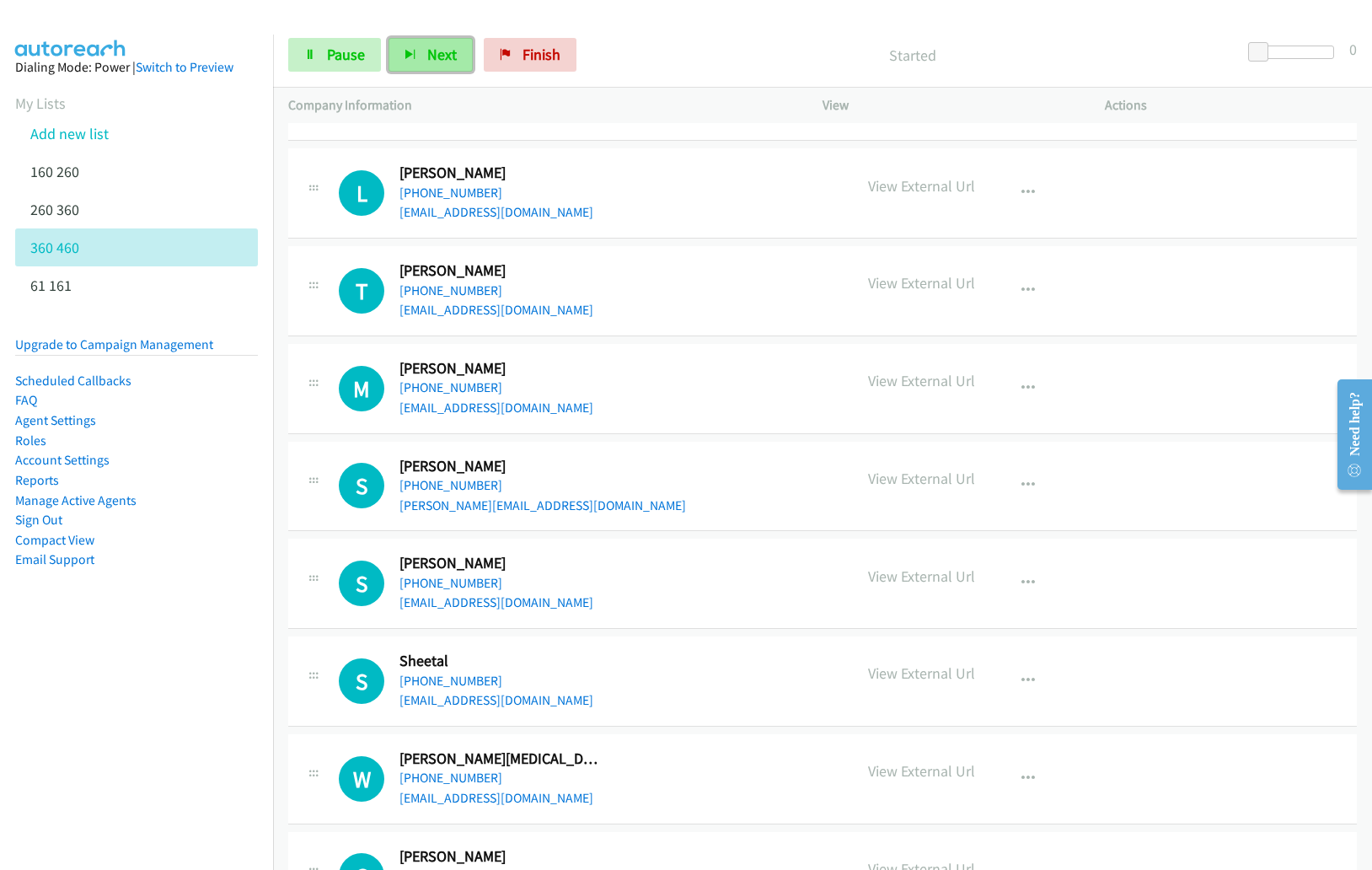
click at [427, 63] on span "Next" at bounding box center [441, 54] width 29 height 19
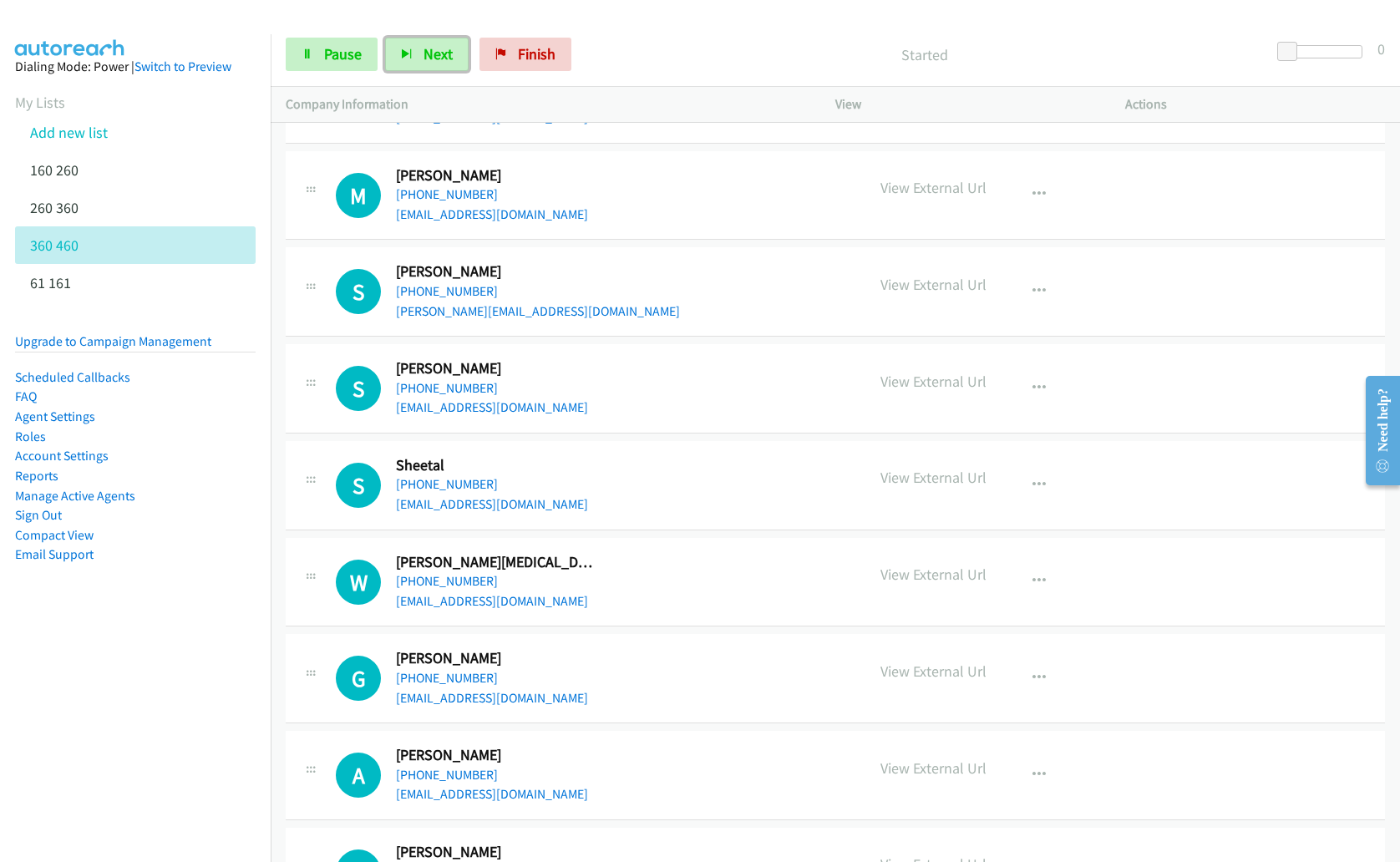
scroll to position [1044, 0]
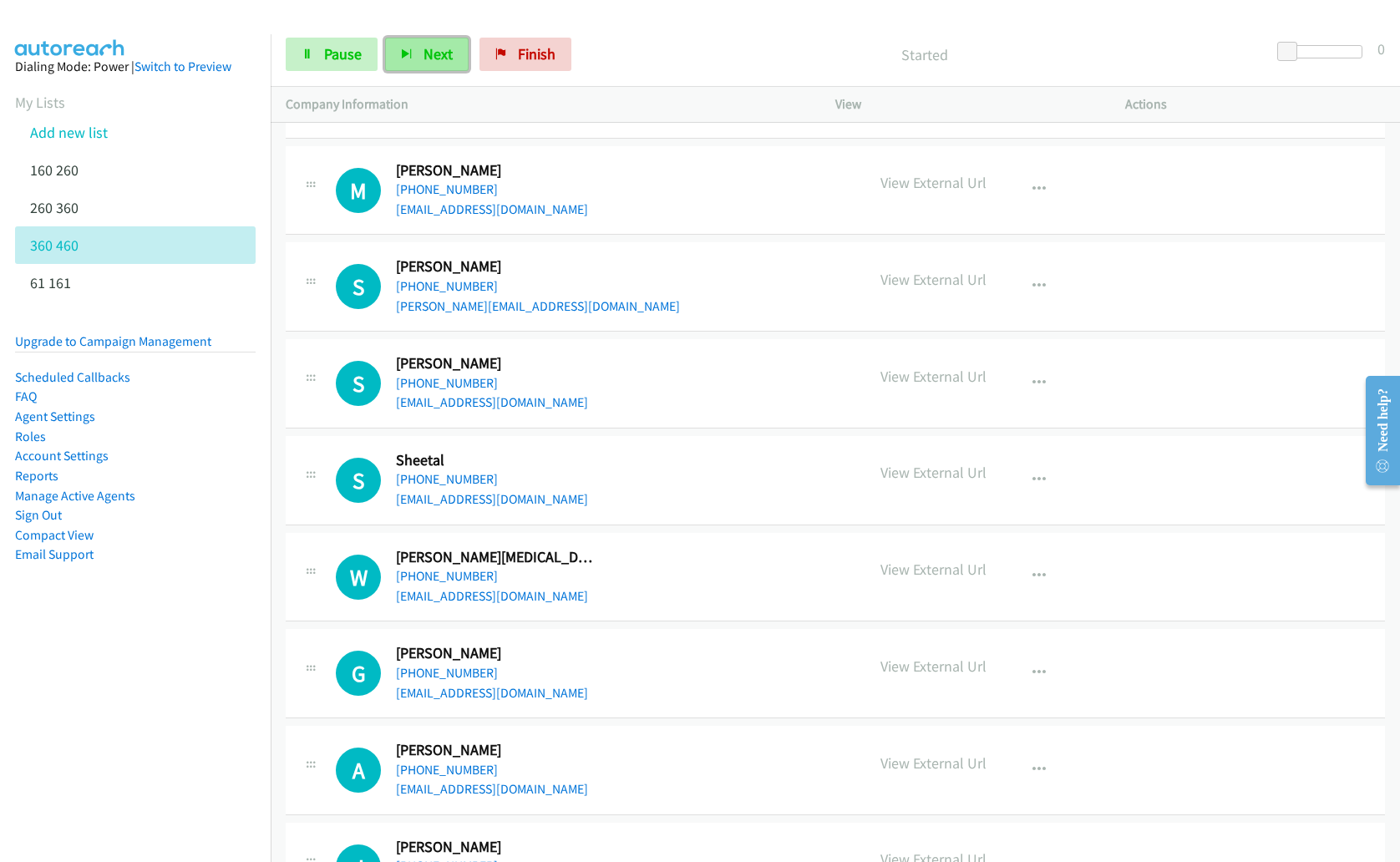
click at [433, 51] on span "Next" at bounding box center [437, 54] width 29 height 19
click at [406, 47] on button "Next" at bounding box center [427, 54] width 83 height 34
click at [404, 44] on button "Next" at bounding box center [427, 54] width 83 height 34
click at [415, 55] on button "Next" at bounding box center [427, 54] width 83 height 34
click at [428, 55] on span "Next" at bounding box center [437, 54] width 29 height 19
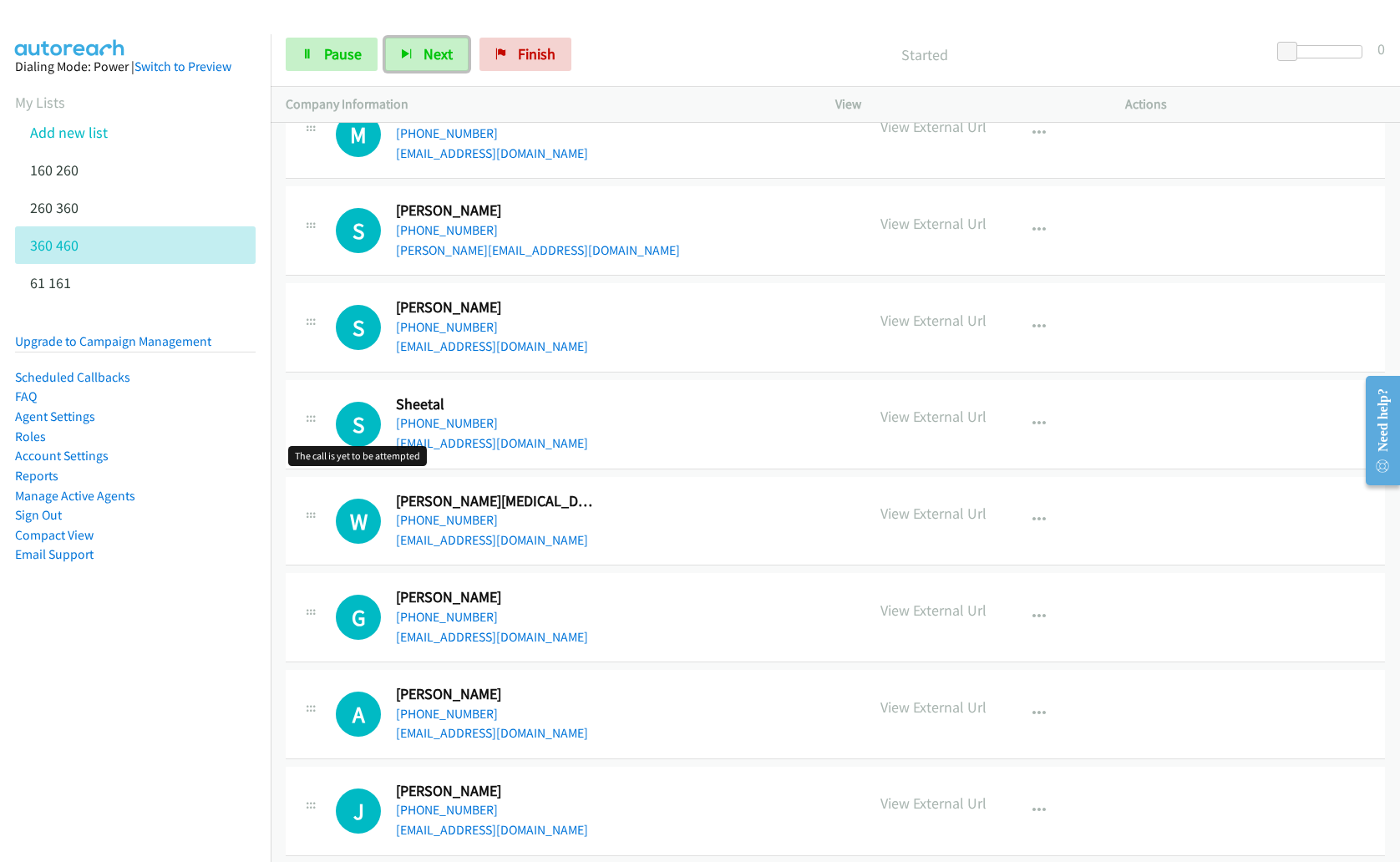
scroll to position [1433, 0]
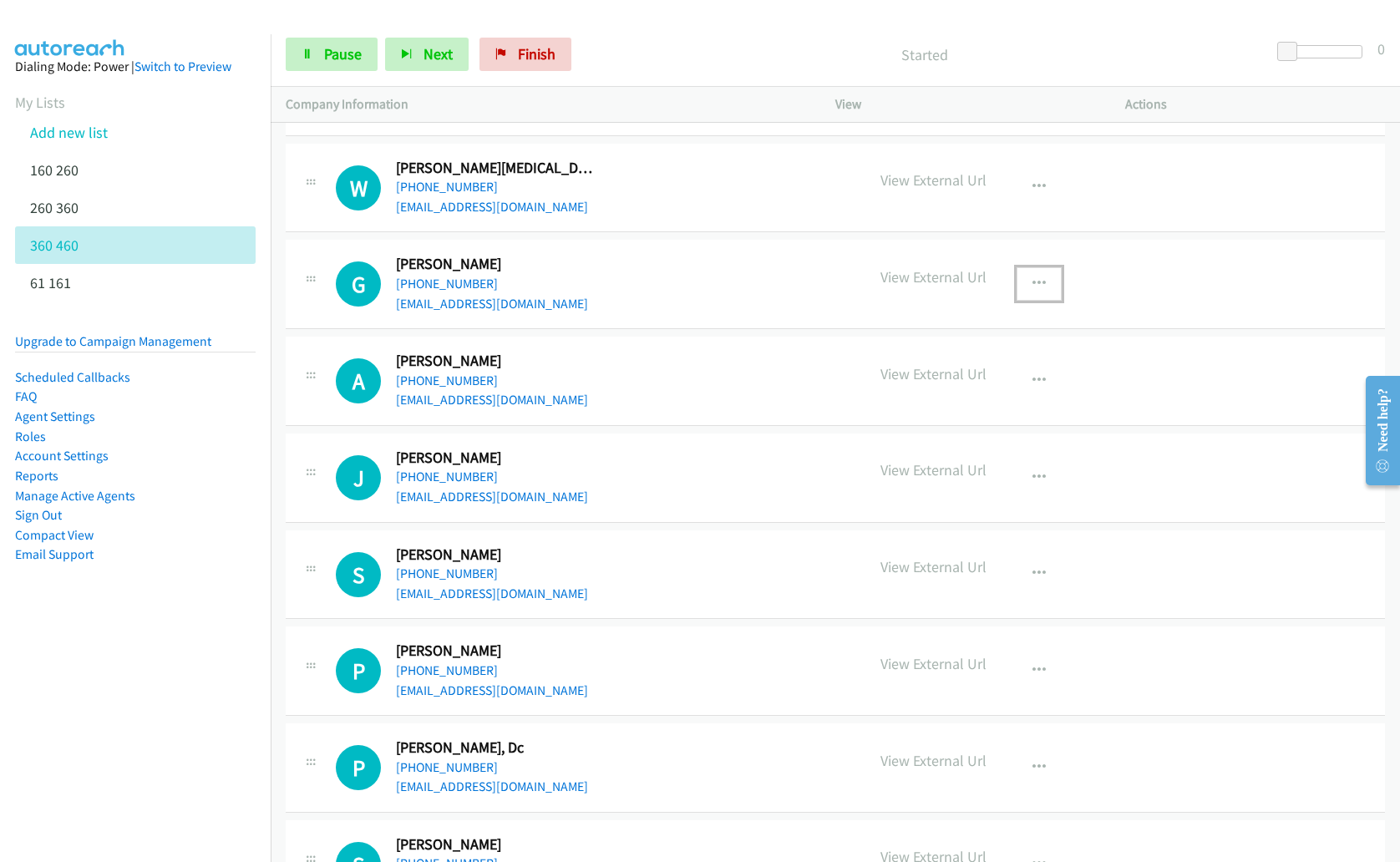
click at [1032, 285] on icon "button" at bounding box center [1038, 283] width 13 height 13
click at [974, 392] on link "Remove from list" at bounding box center [949, 393] width 222 height 34
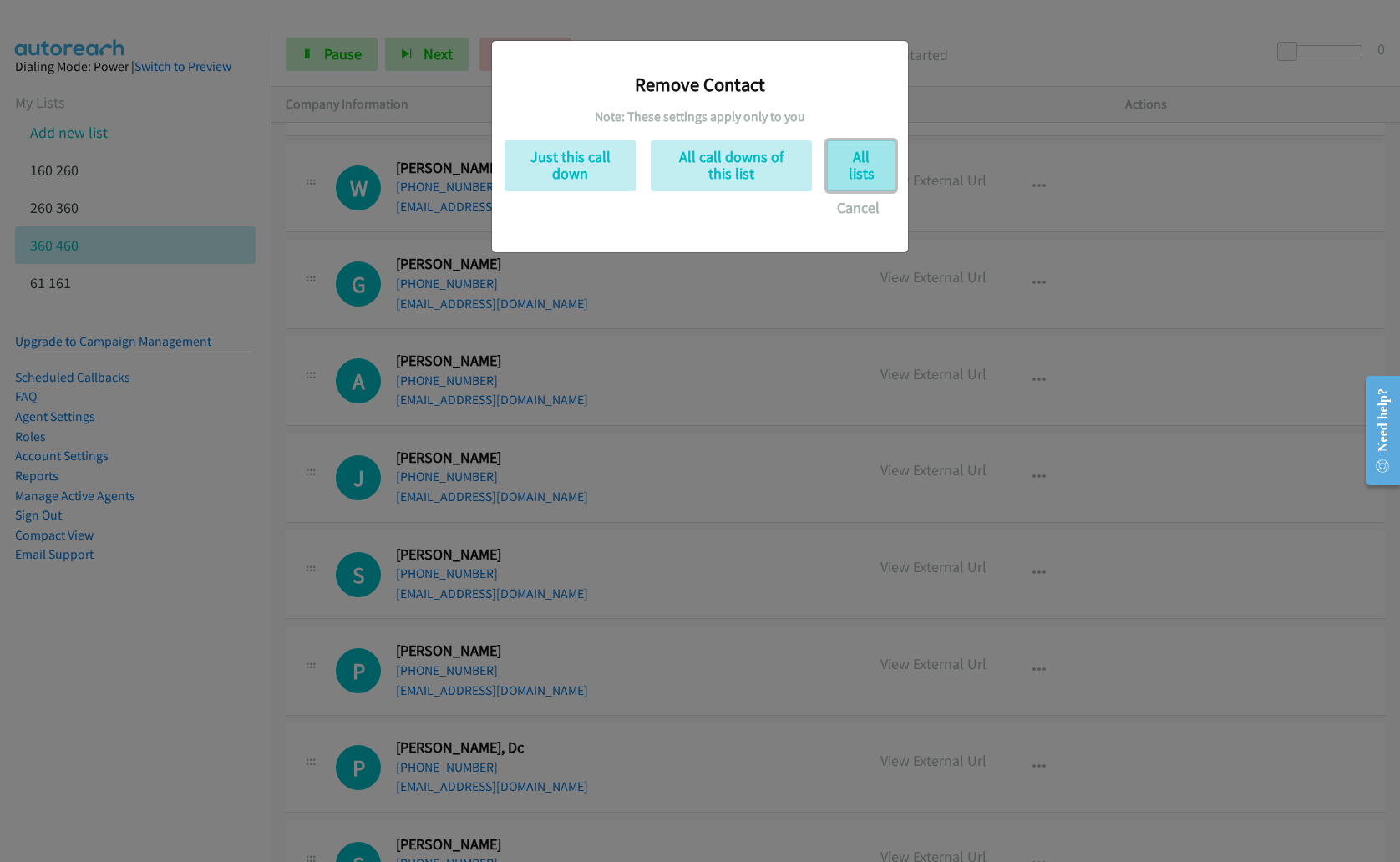
click at [870, 166] on button "All lists" at bounding box center [860, 165] width 68 height 51
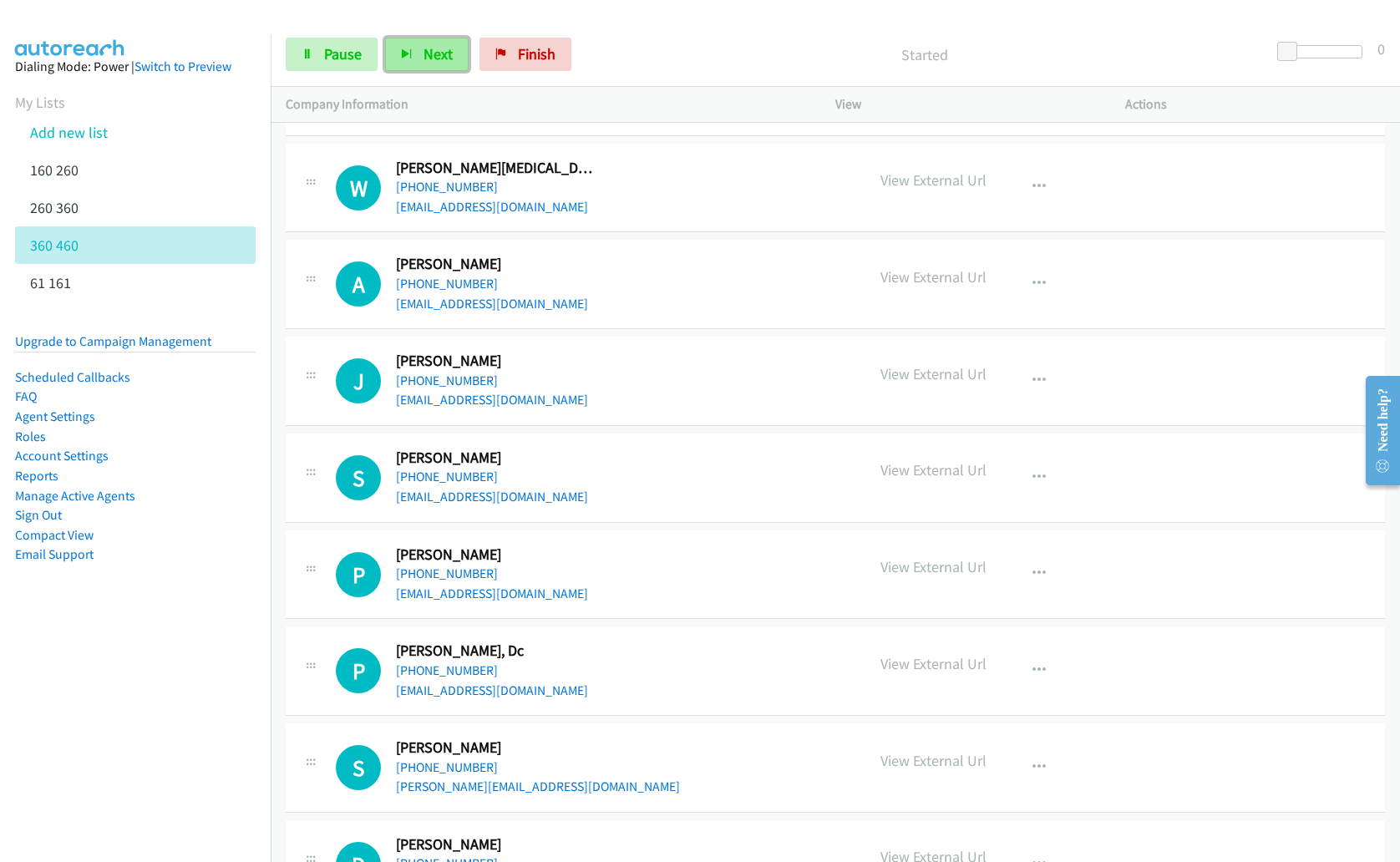
click at [420, 67] on button "Next" at bounding box center [427, 54] width 83 height 34
click at [1032, 286] on icon "button" at bounding box center [1038, 283] width 13 height 13
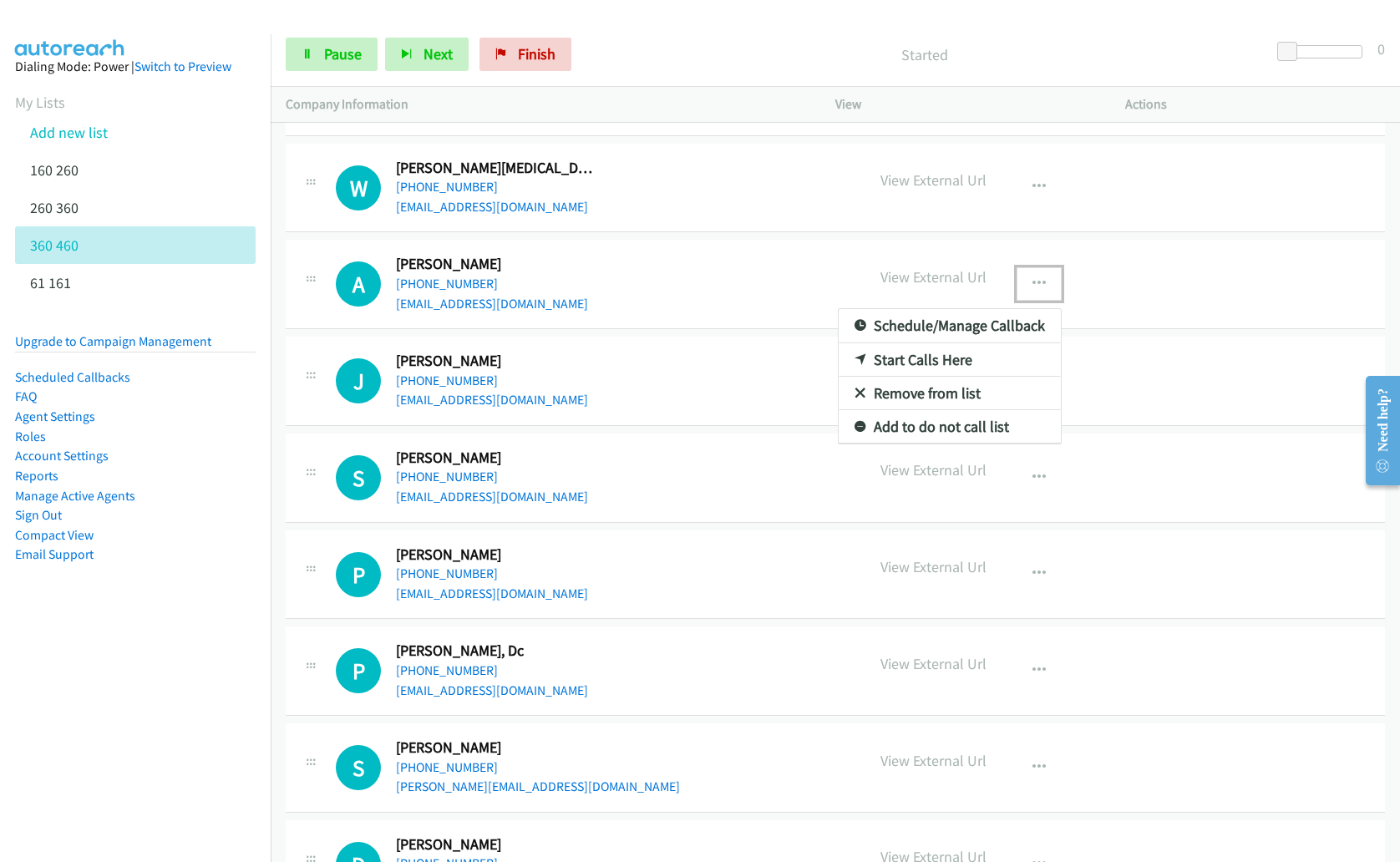
click at [971, 387] on link "Remove from list" at bounding box center [949, 393] width 222 height 34
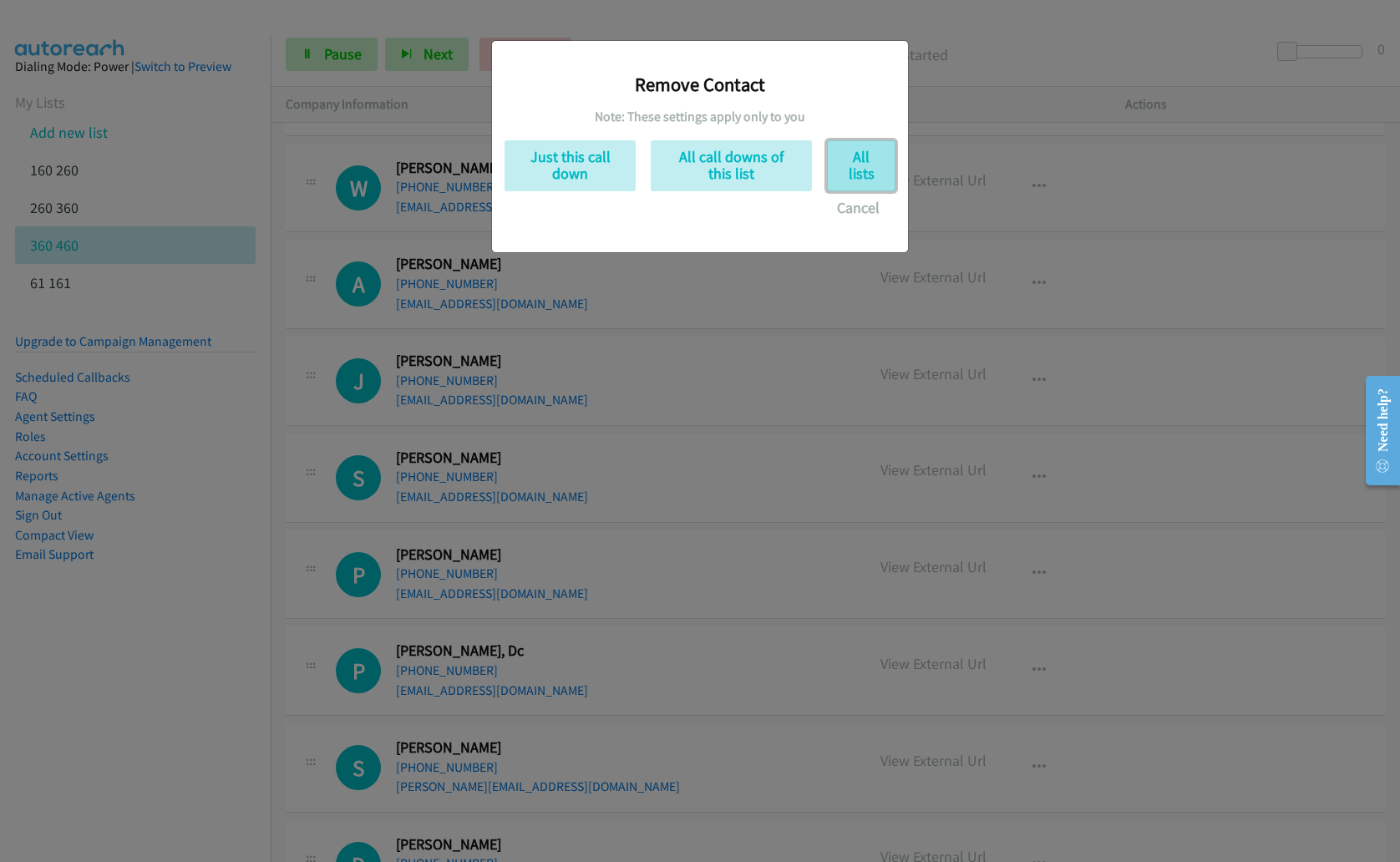
click at [866, 167] on button "All lists" at bounding box center [860, 165] width 68 height 51
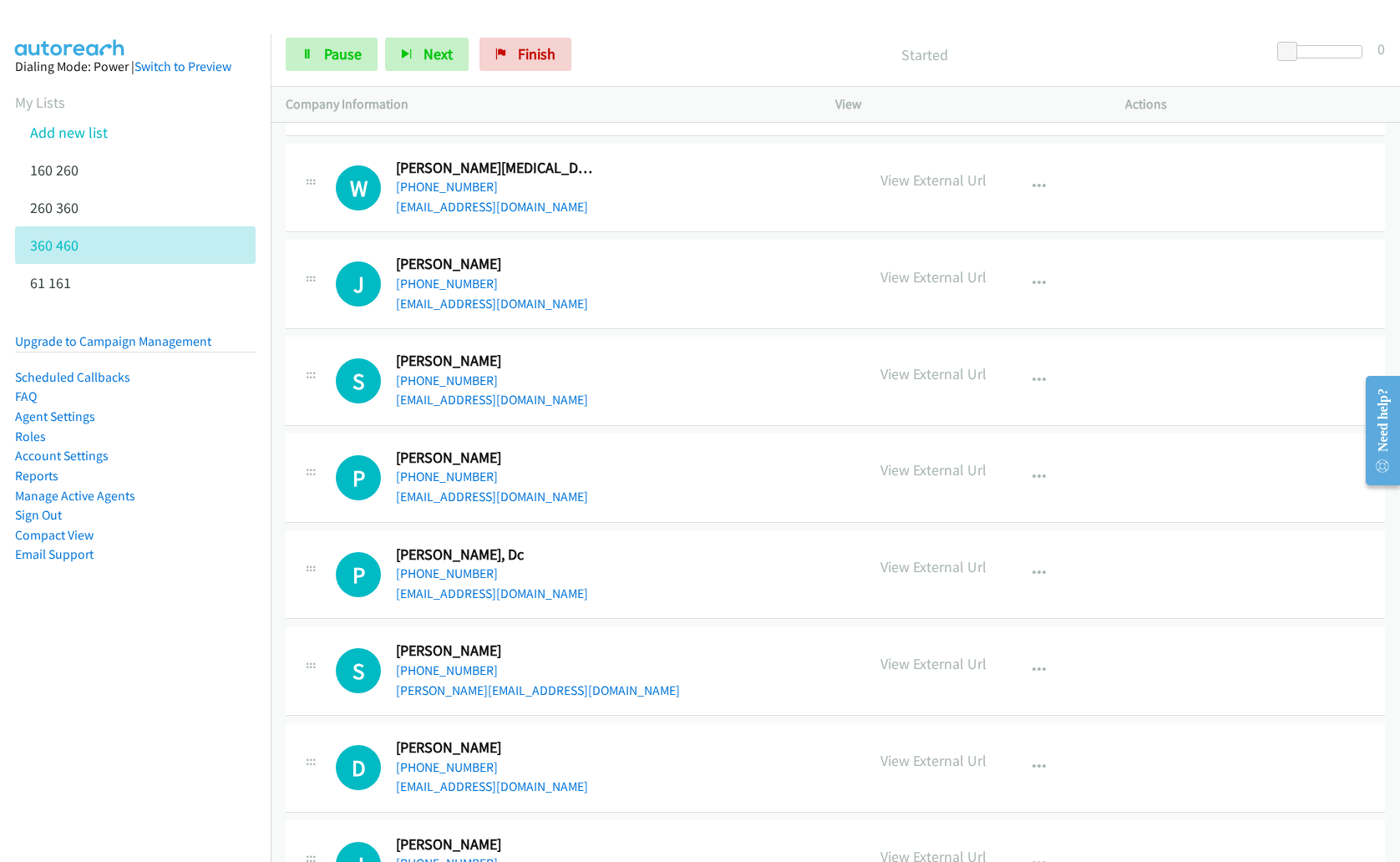
click at [409, 30] on div "Start Calls Pause Next Finish Started 0" at bounding box center [835, 54] width 1130 height 64
click at [413, 55] on button "Next" at bounding box center [427, 54] width 83 height 34
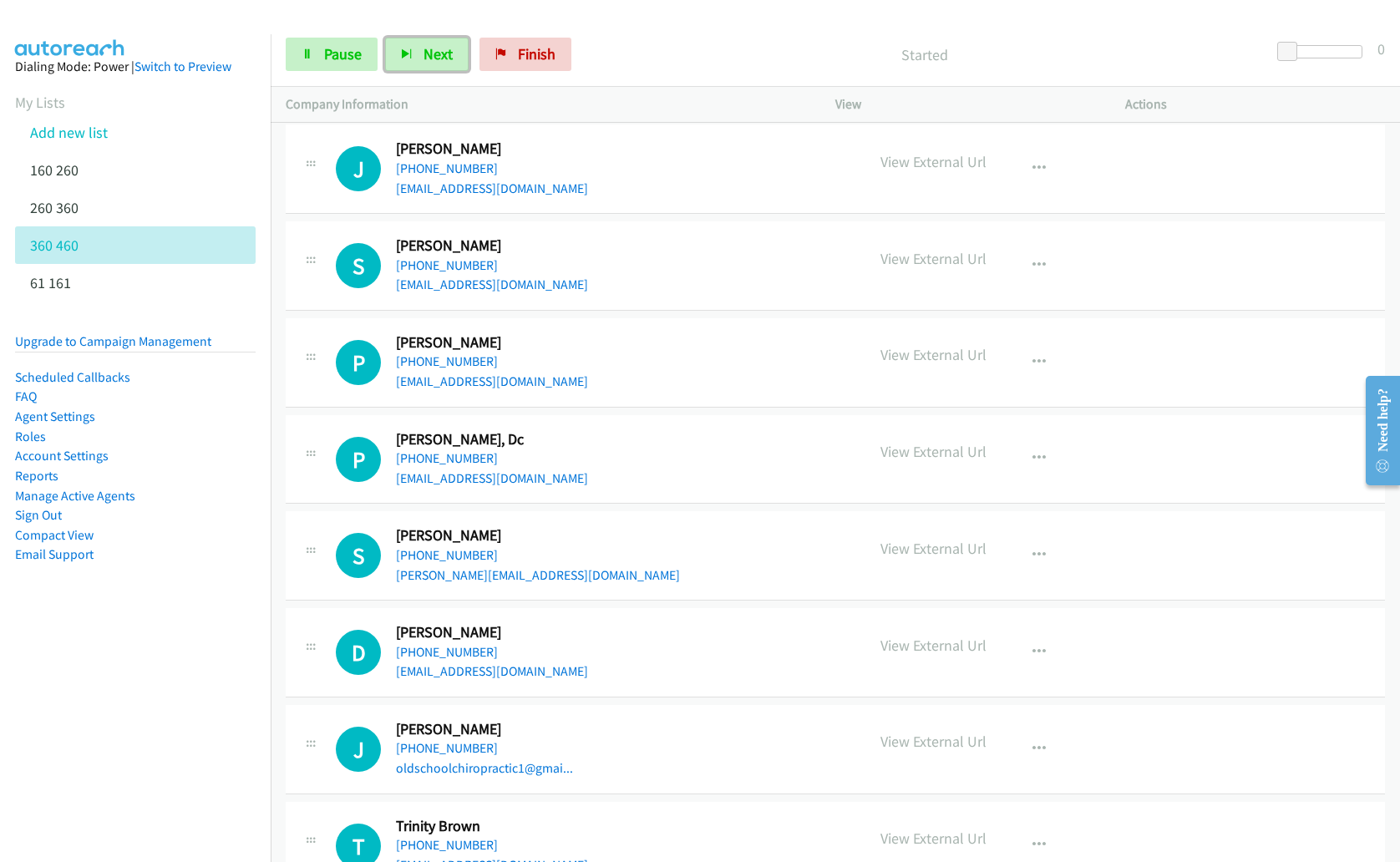
scroll to position [1549, 0]
click at [434, 68] on button "Next" at bounding box center [427, 54] width 83 height 34
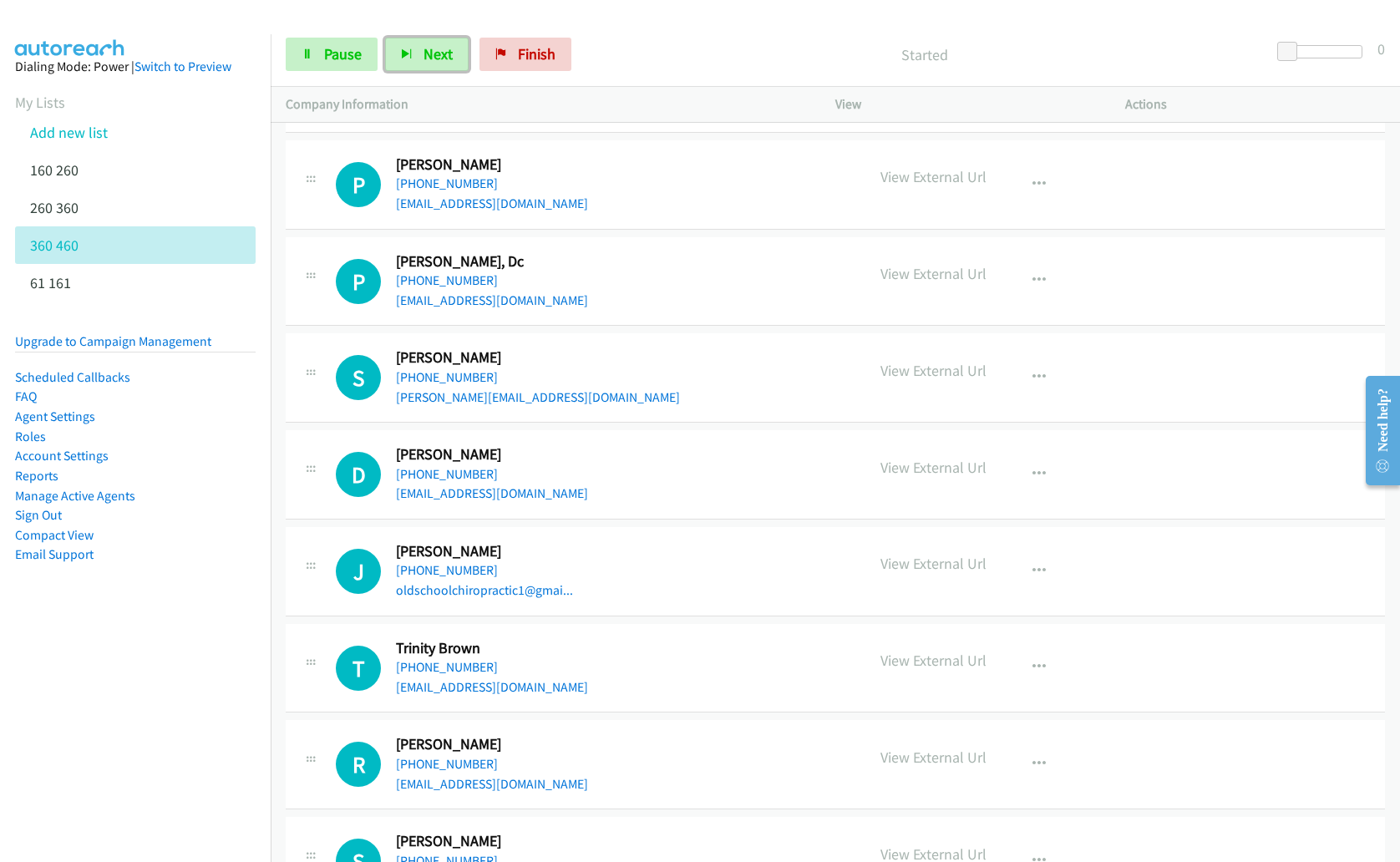
scroll to position [1726, 0]
click at [439, 19] on div at bounding box center [692, 32] width 1384 height 64
click at [350, 66] on link "Pause" at bounding box center [331, 54] width 92 height 34
click at [347, 61] on span "Start Calls" at bounding box center [357, 54] width 65 height 19
click at [432, 51] on span "Next" at bounding box center [437, 54] width 29 height 19
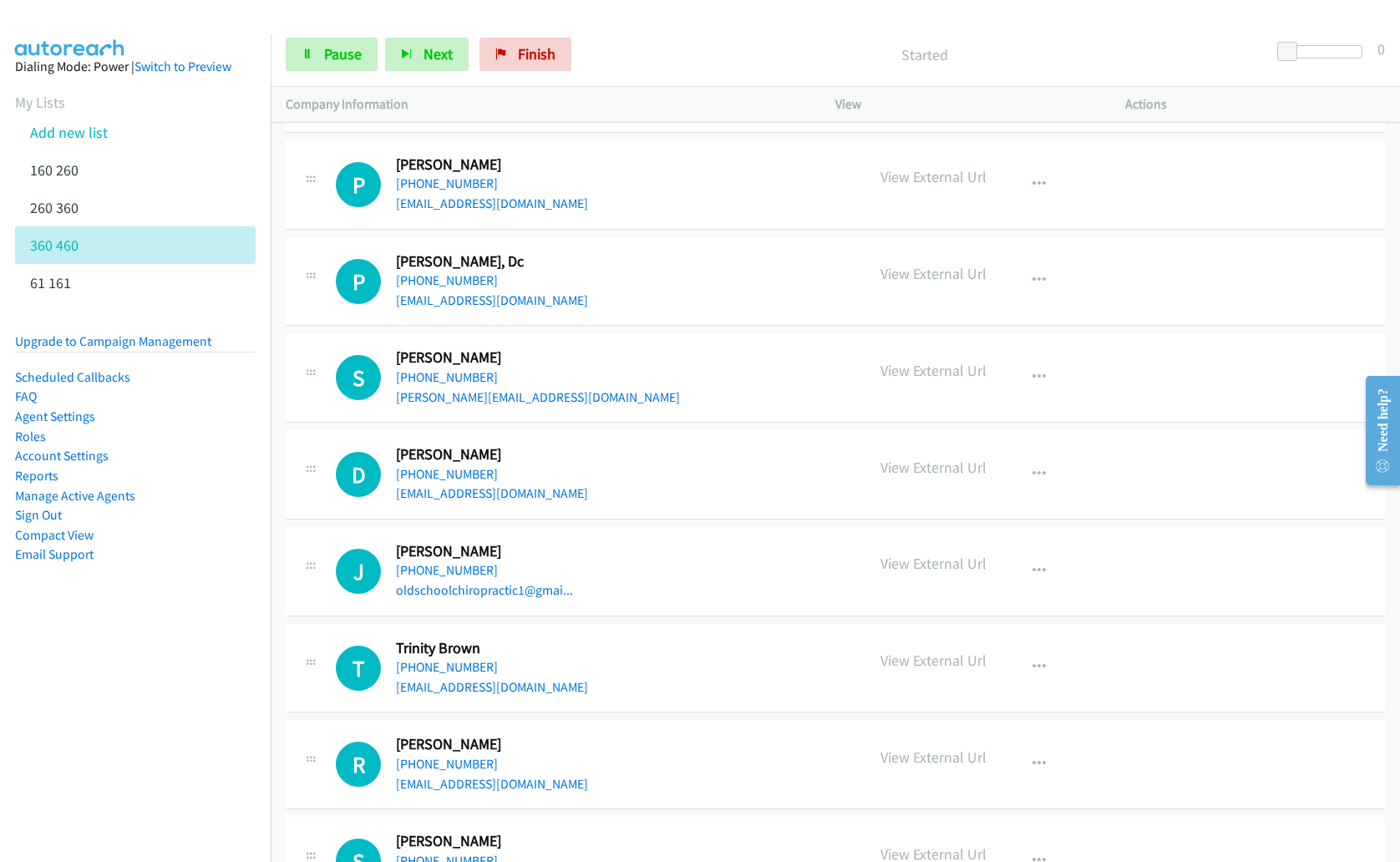
click at [443, 19] on div at bounding box center [692, 32] width 1384 height 64
click at [442, 68] on button "Next" at bounding box center [427, 54] width 83 height 34
click at [673, 63] on p "Started" at bounding box center [924, 54] width 662 height 23
click at [448, 47] on span "Next" at bounding box center [437, 54] width 29 height 19
click at [1032, 476] on icon "button" at bounding box center [1038, 474] width 13 height 13
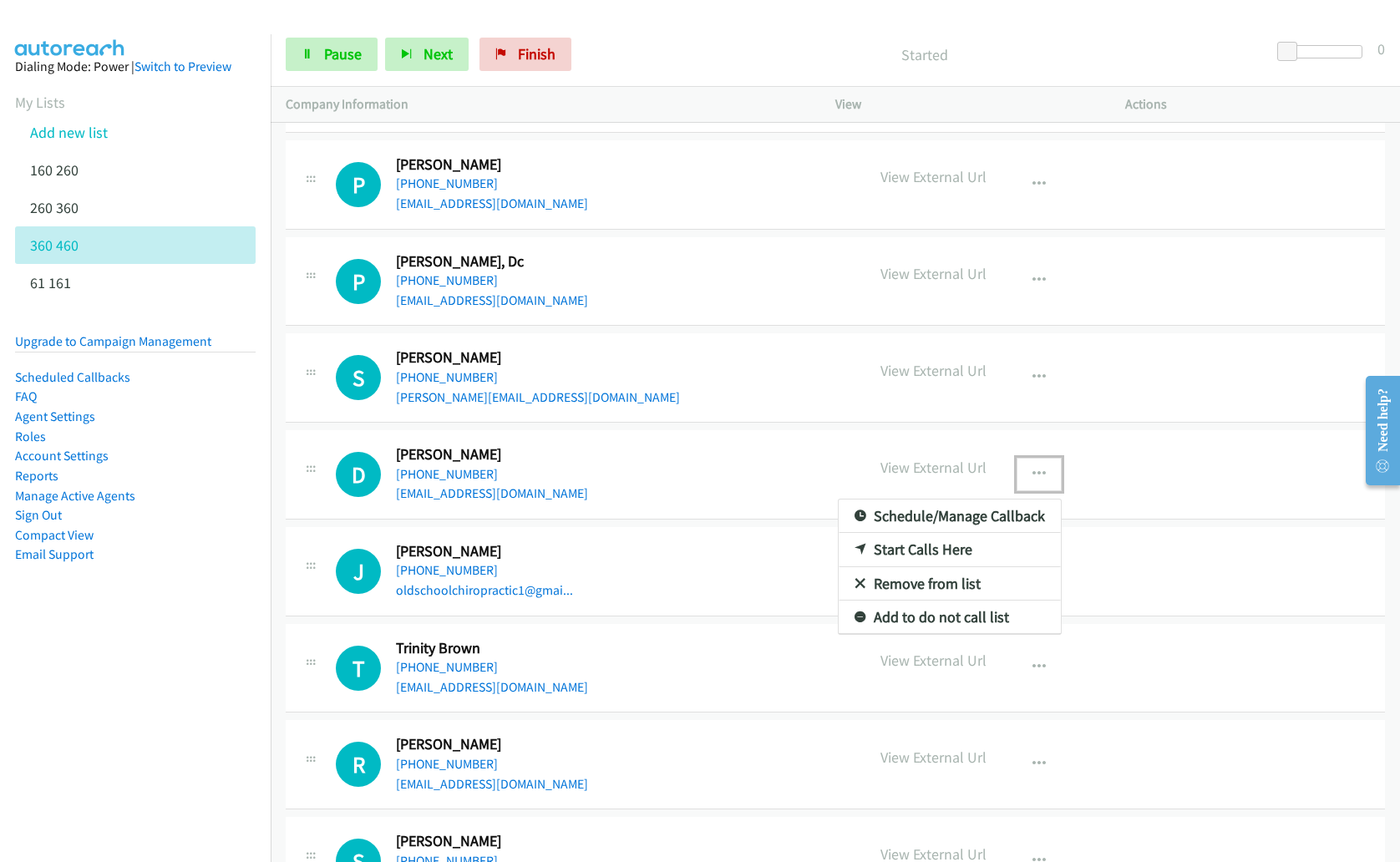
click at [956, 578] on link "Remove from list" at bounding box center [949, 584] width 222 height 34
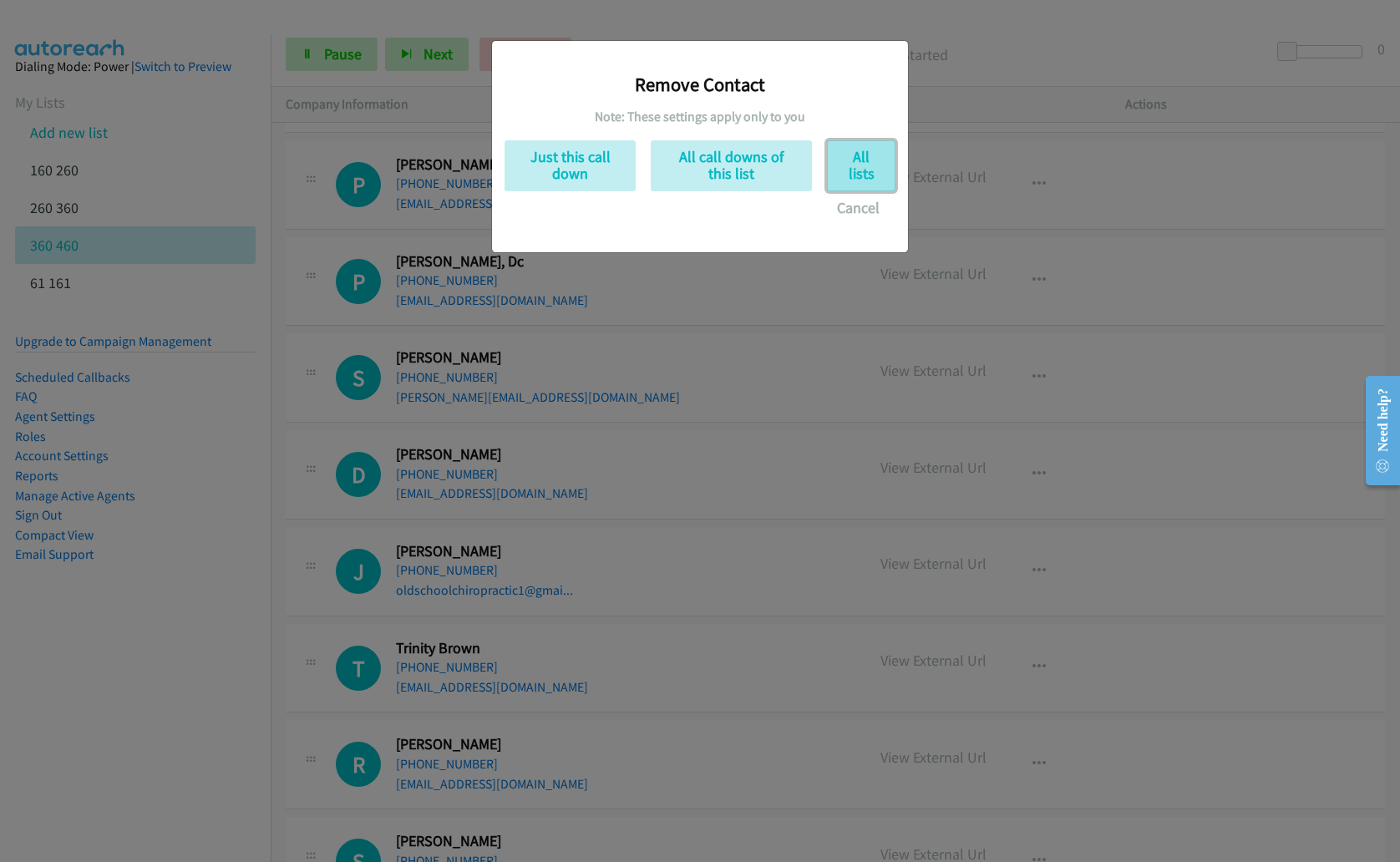
click at [847, 178] on button "All lists" at bounding box center [860, 165] width 68 height 51
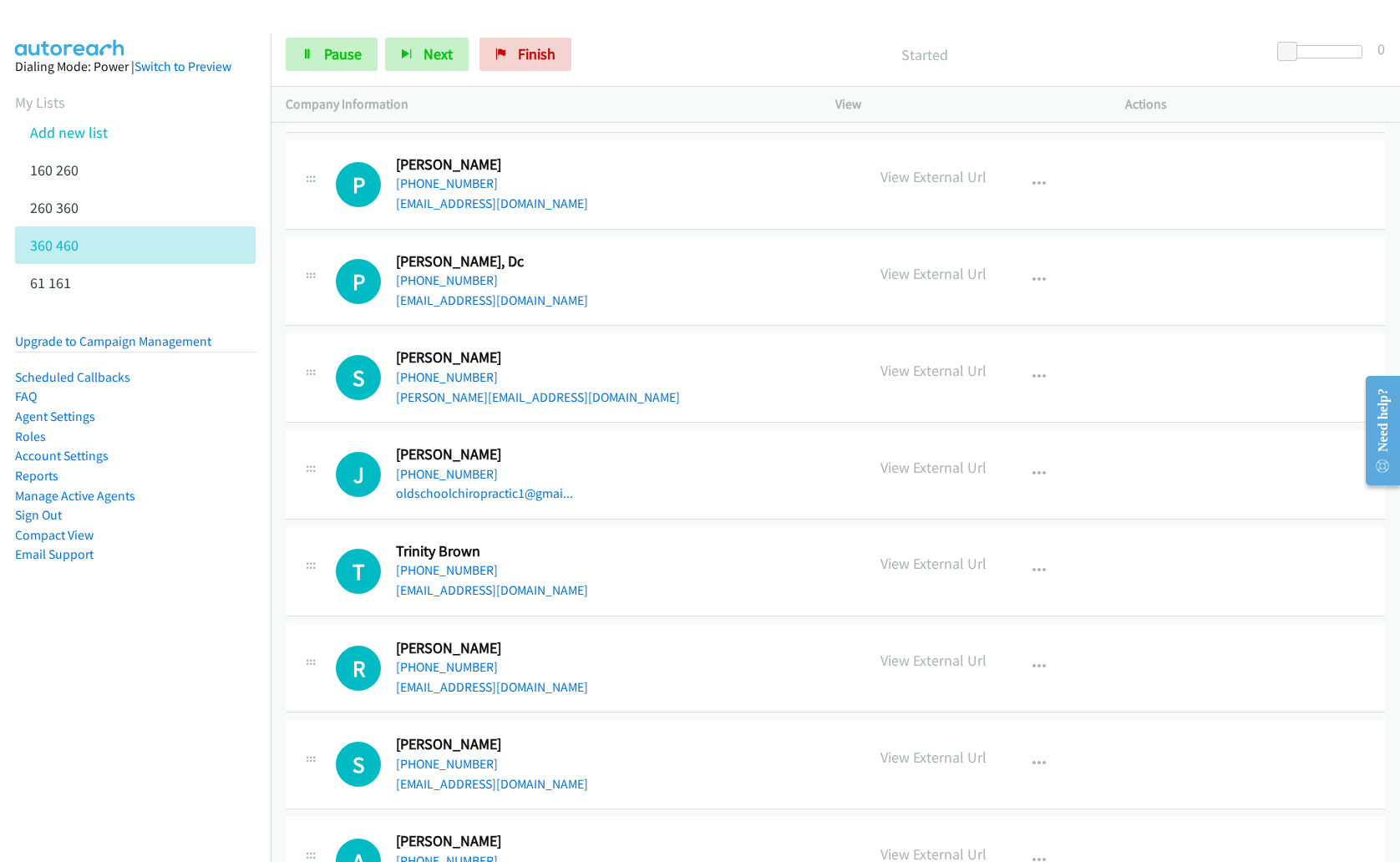
click at [875, 63] on p "Started" at bounding box center [924, 54] width 662 height 23
click at [449, 479] on link "[PHONE_NUMBER]" at bounding box center [447, 474] width 102 height 16
